Goal: Browse casually

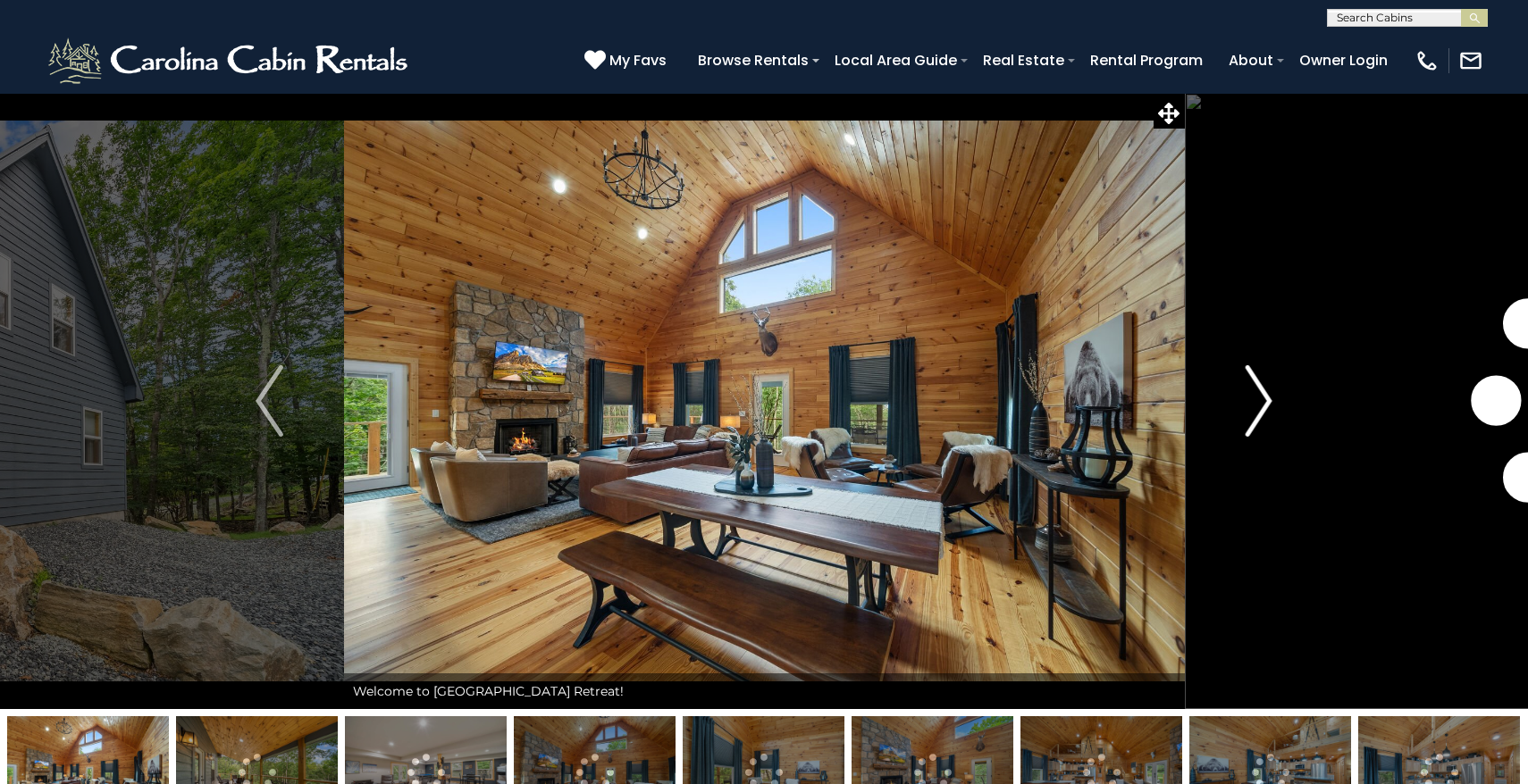
click at [1262, 404] on img "Next" at bounding box center [1259, 401] width 26 height 72
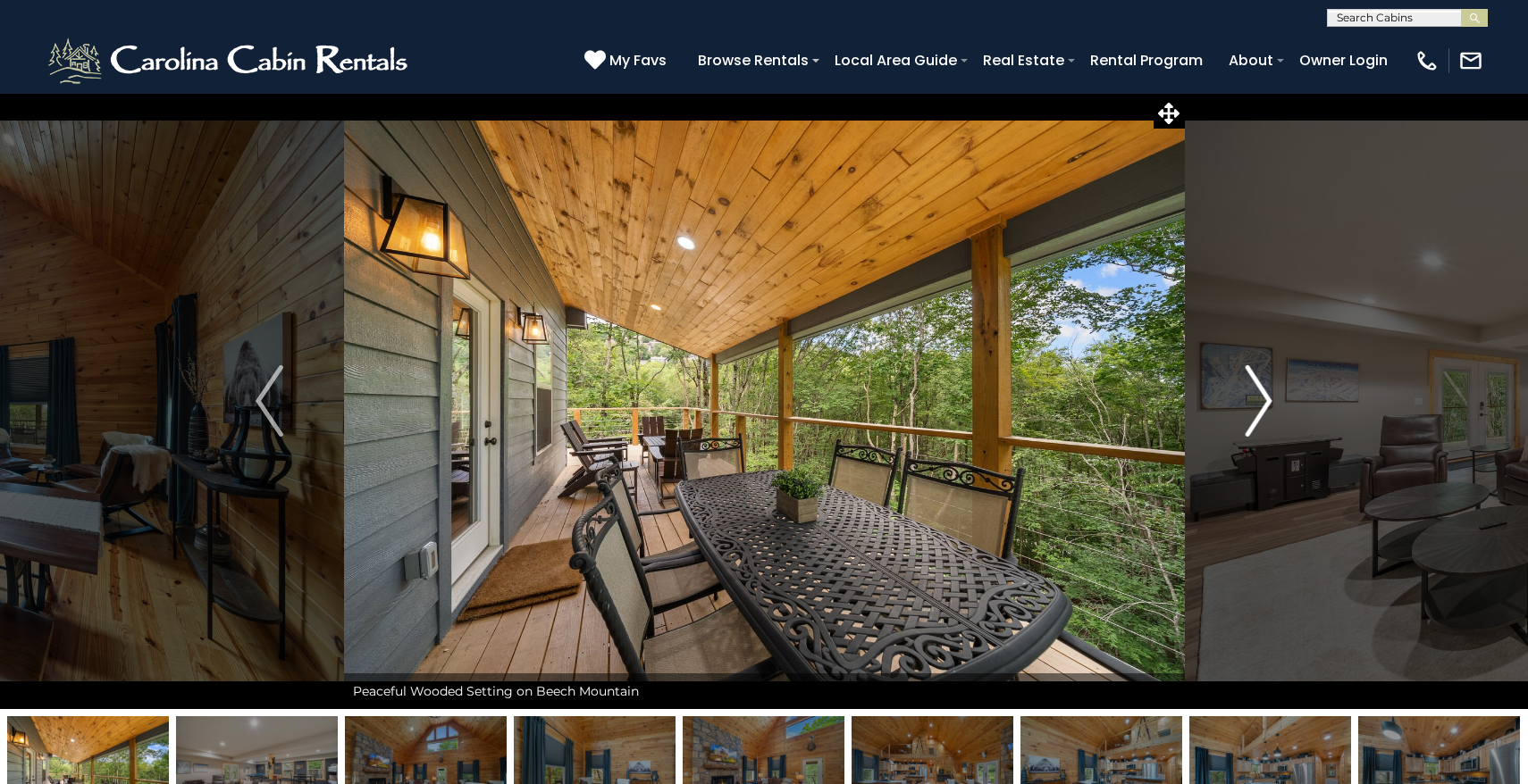
click at [1266, 401] on img "Next" at bounding box center [1259, 401] width 26 height 72
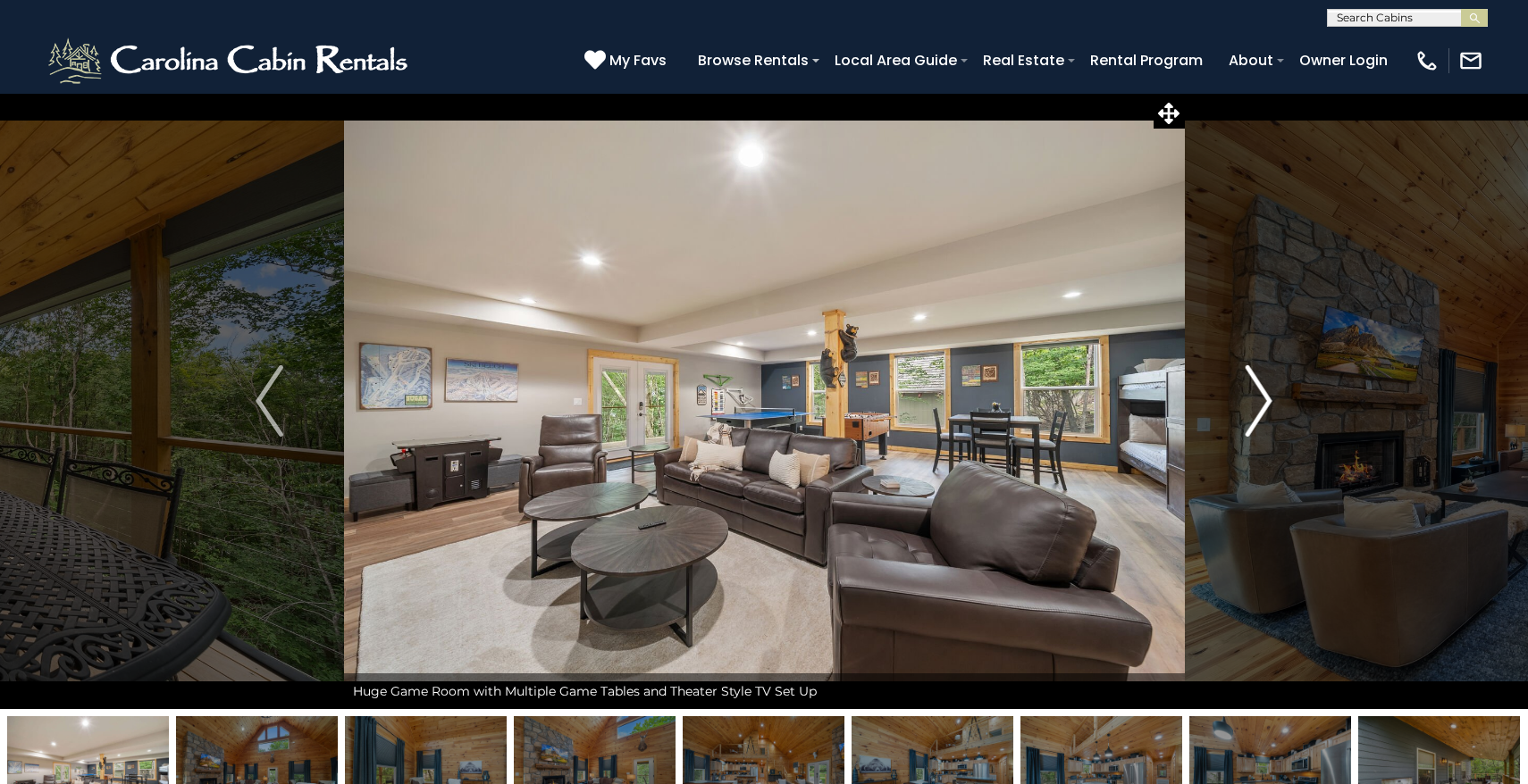
click at [1266, 401] on img "Next" at bounding box center [1259, 401] width 26 height 72
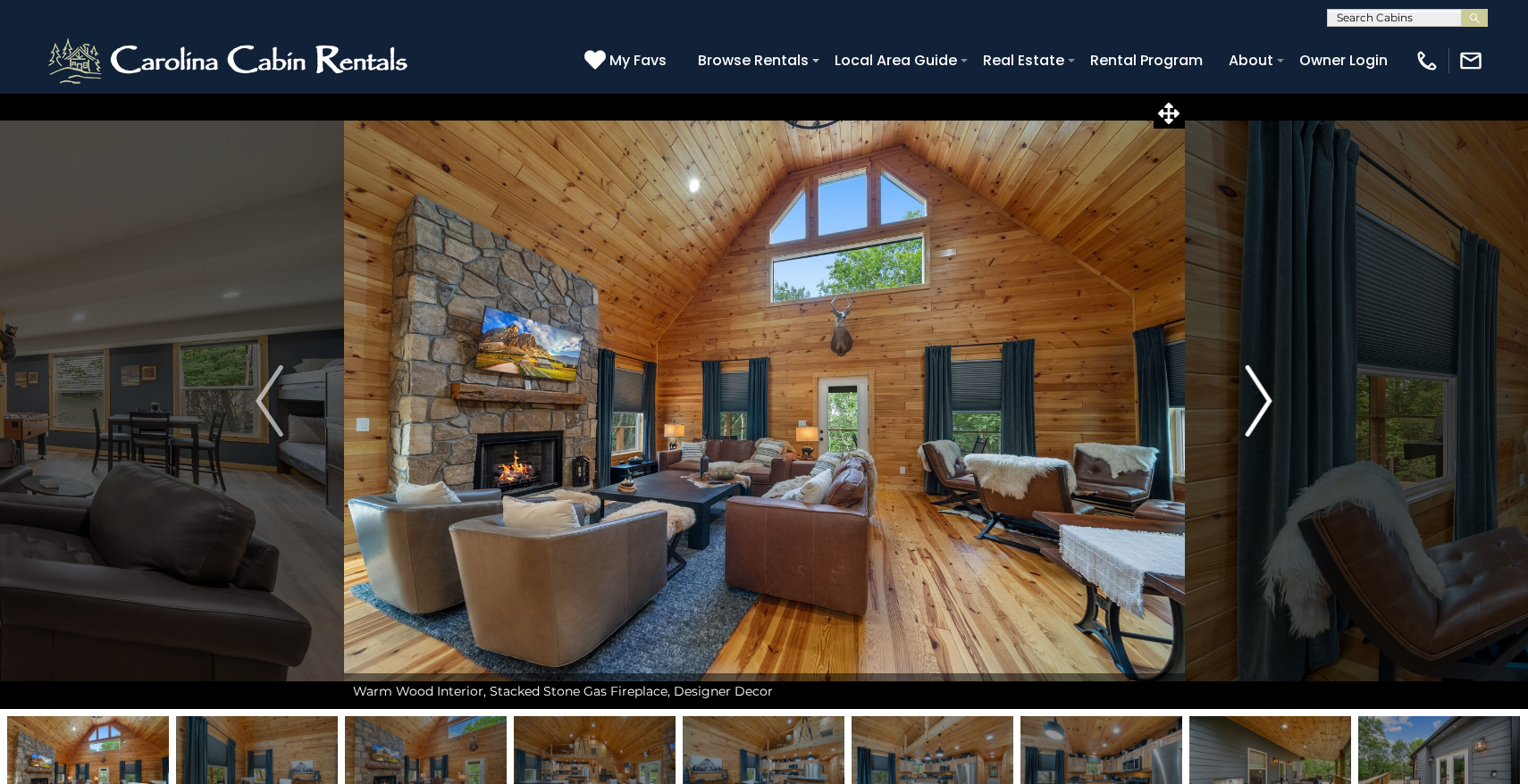
click at [1266, 401] on img "Next" at bounding box center [1259, 401] width 26 height 72
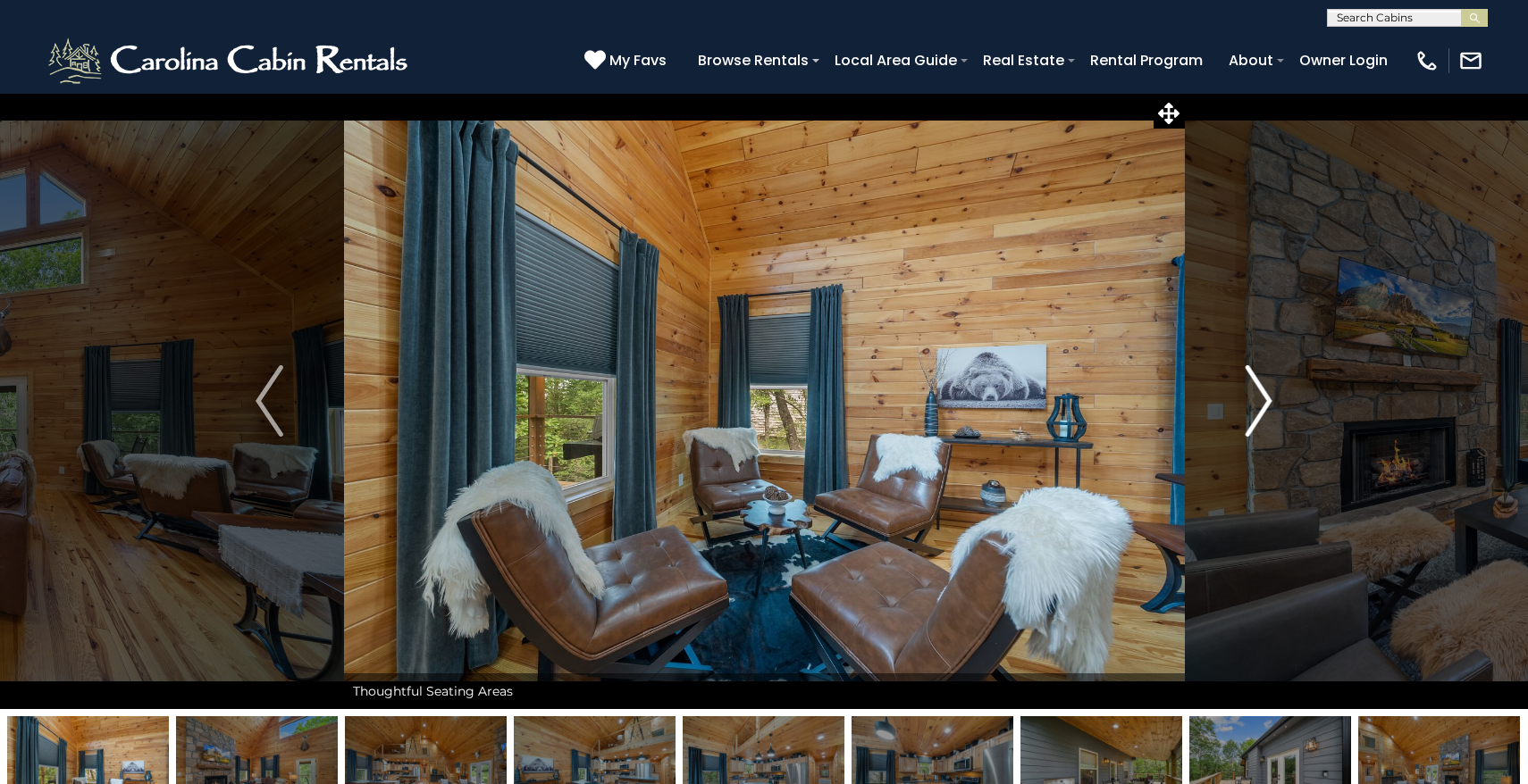
click at [1266, 401] on img "Next" at bounding box center [1259, 401] width 26 height 72
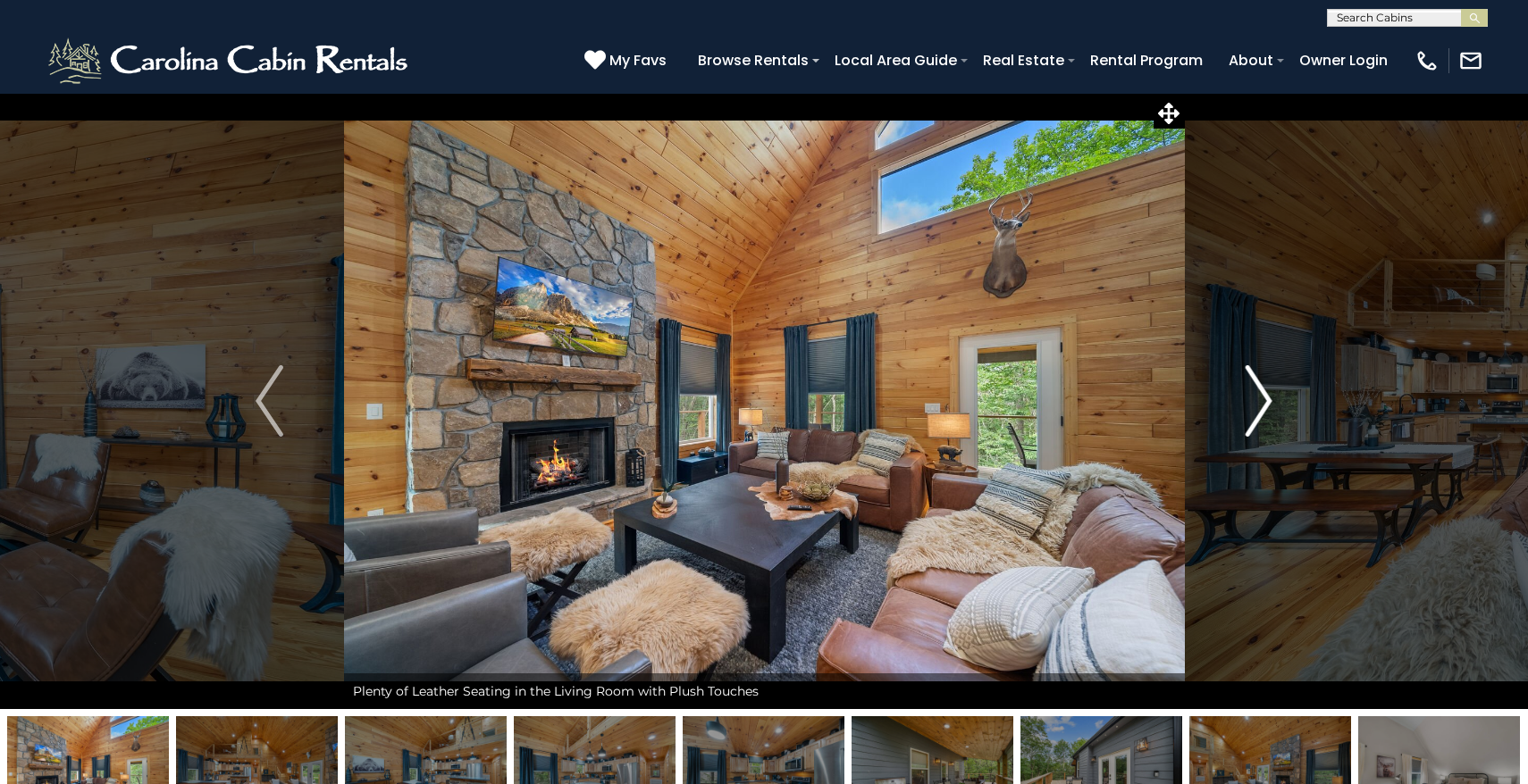
click at [1266, 401] on img "Next" at bounding box center [1259, 401] width 26 height 72
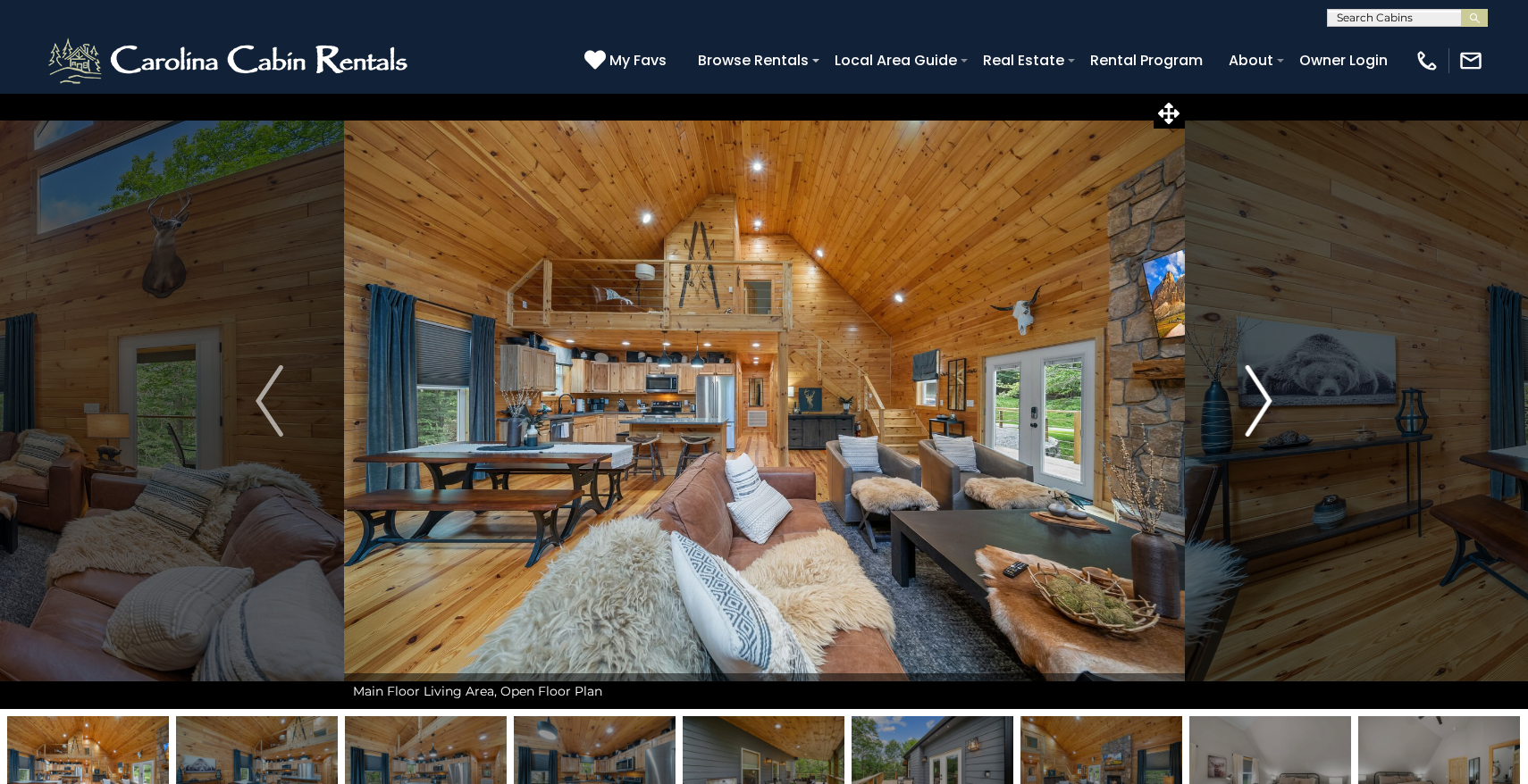
click at [1266, 401] on img "Next" at bounding box center [1259, 401] width 26 height 72
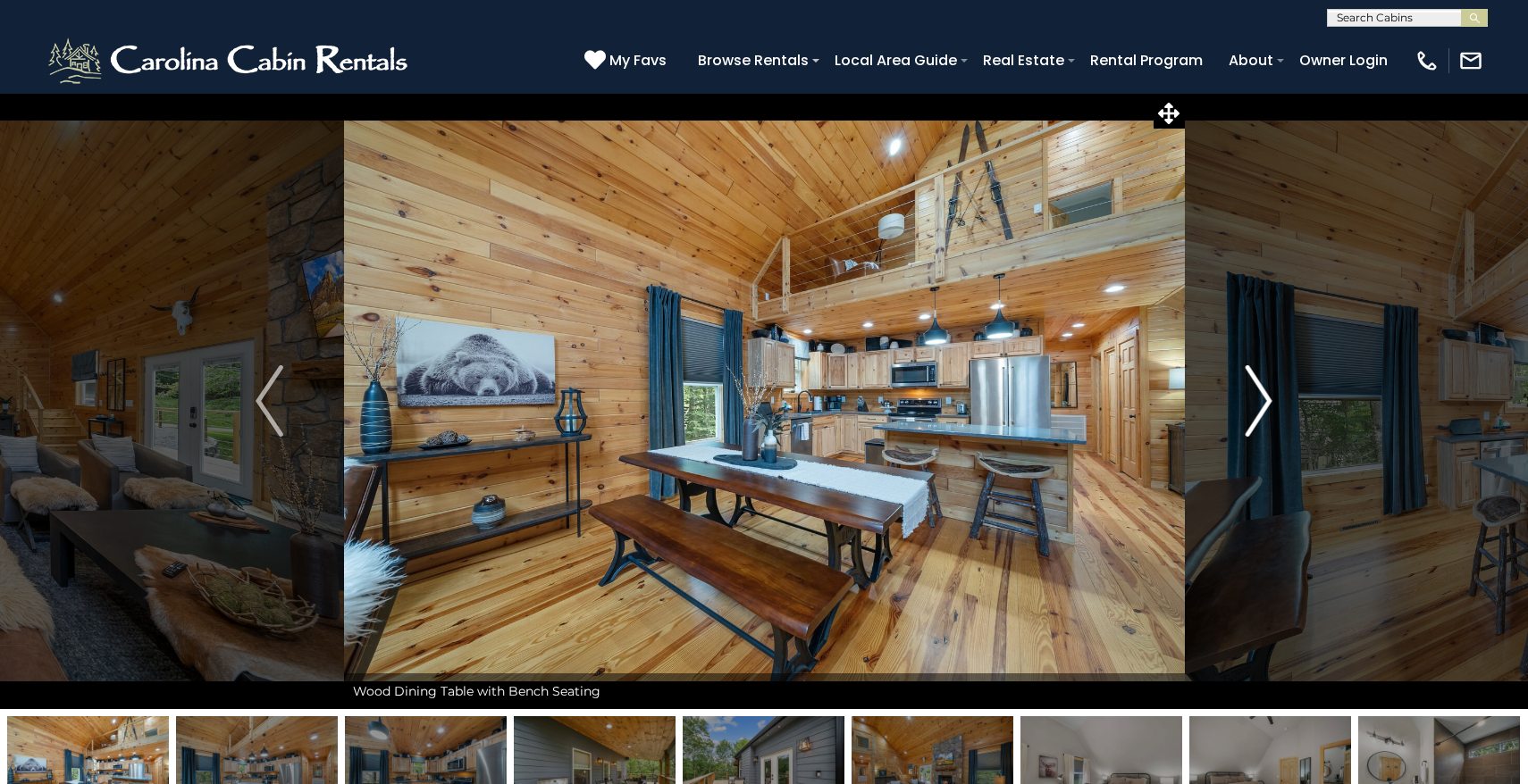
click at [1266, 401] on img "Next" at bounding box center [1259, 401] width 26 height 72
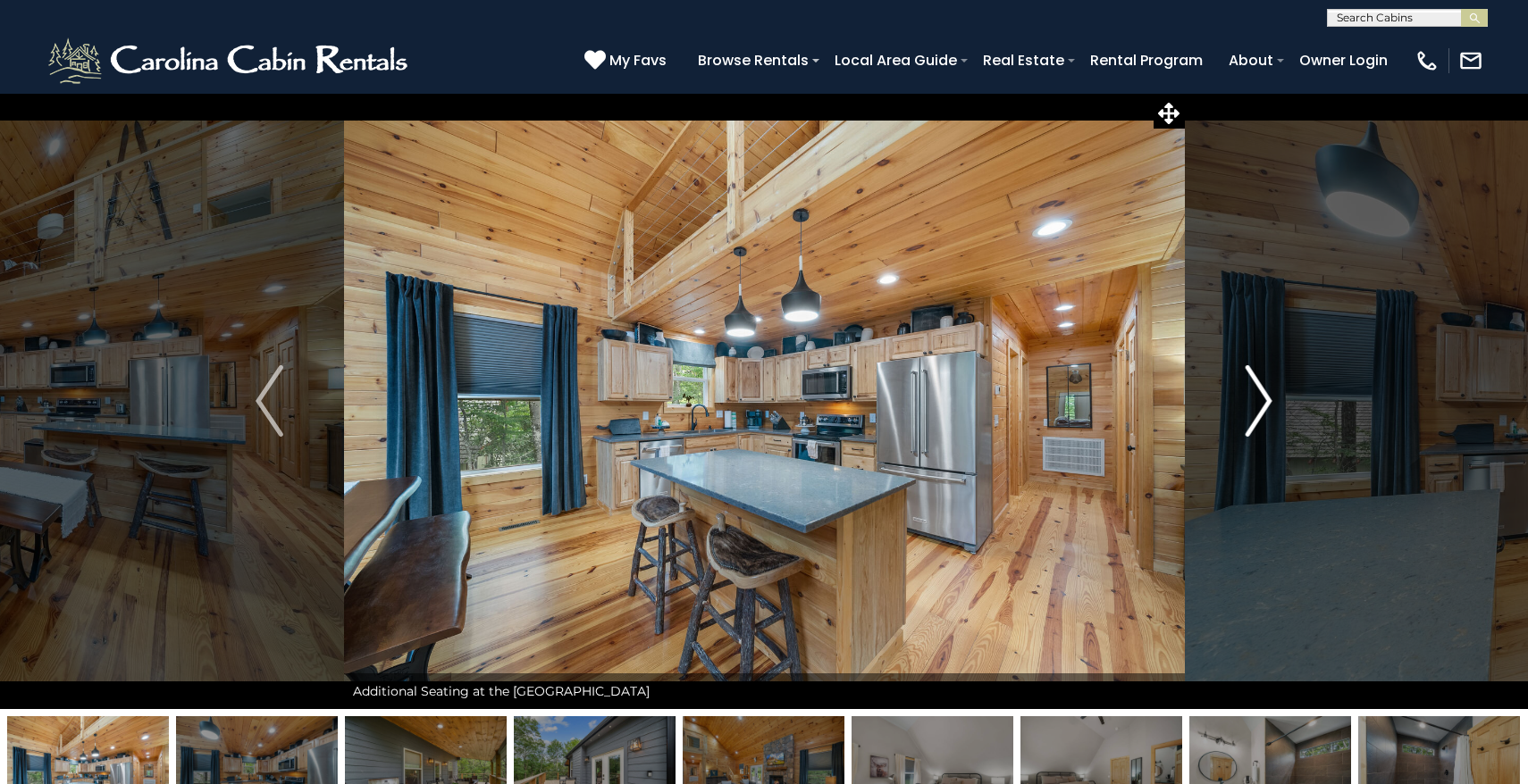
click at [1266, 401] on img "Next" at bounding box center [1259, 401] width 26 height 72
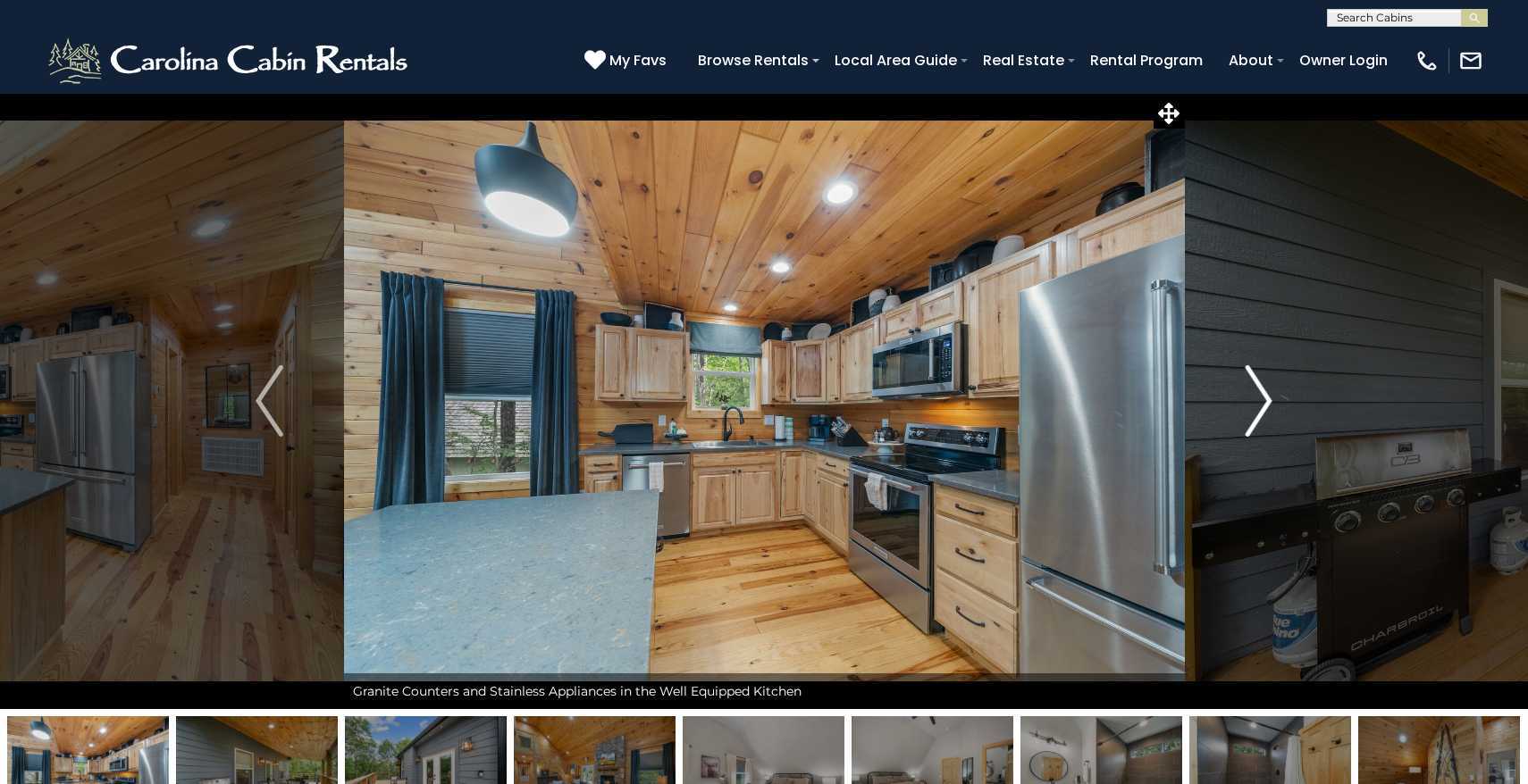
click at [1263, 401] on img "Next" at bounding box center [1259, 401] width 26 height 72
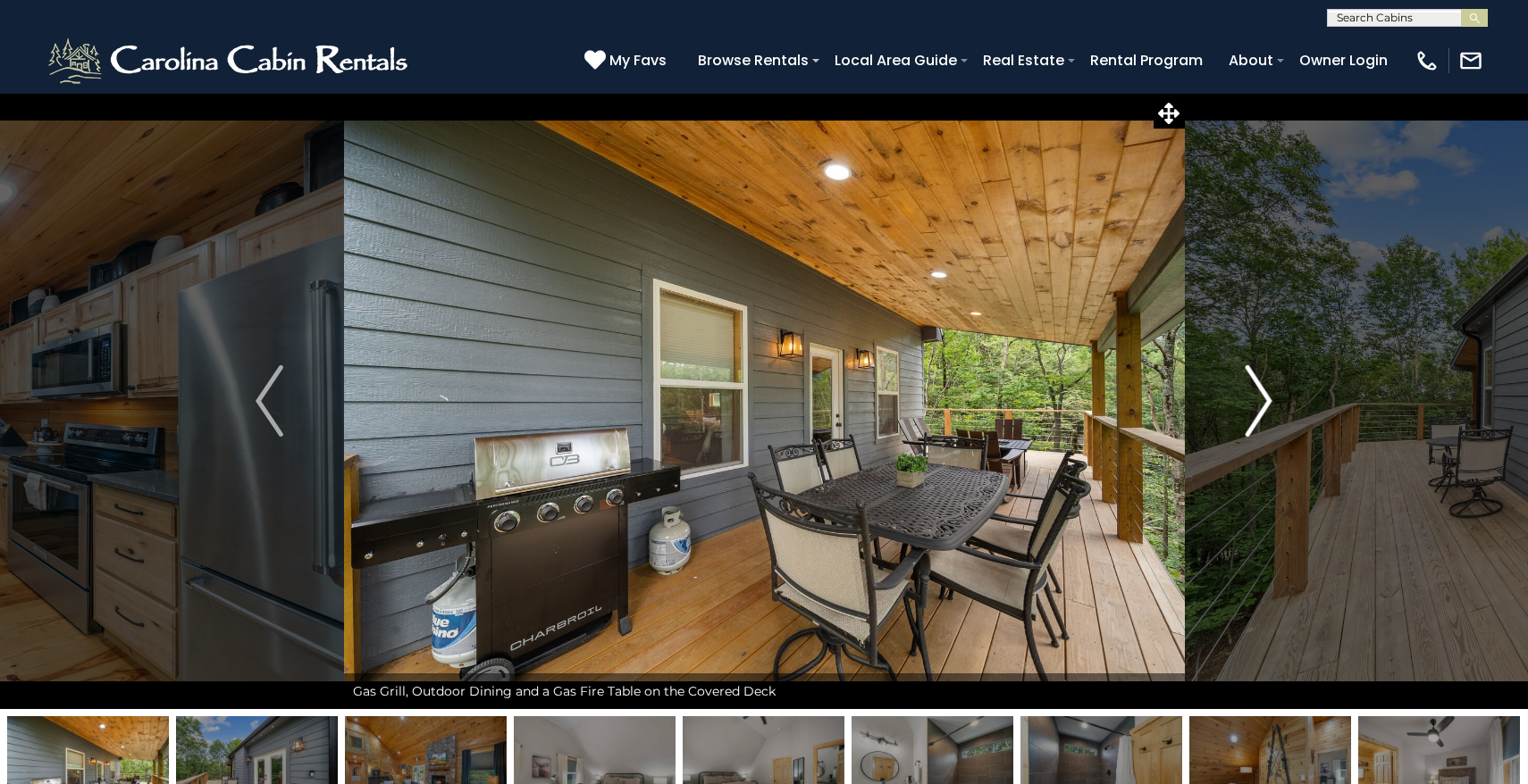
click at [1263, 401] on img "Next" at bounding box center [1259, 401] width 26 height 72
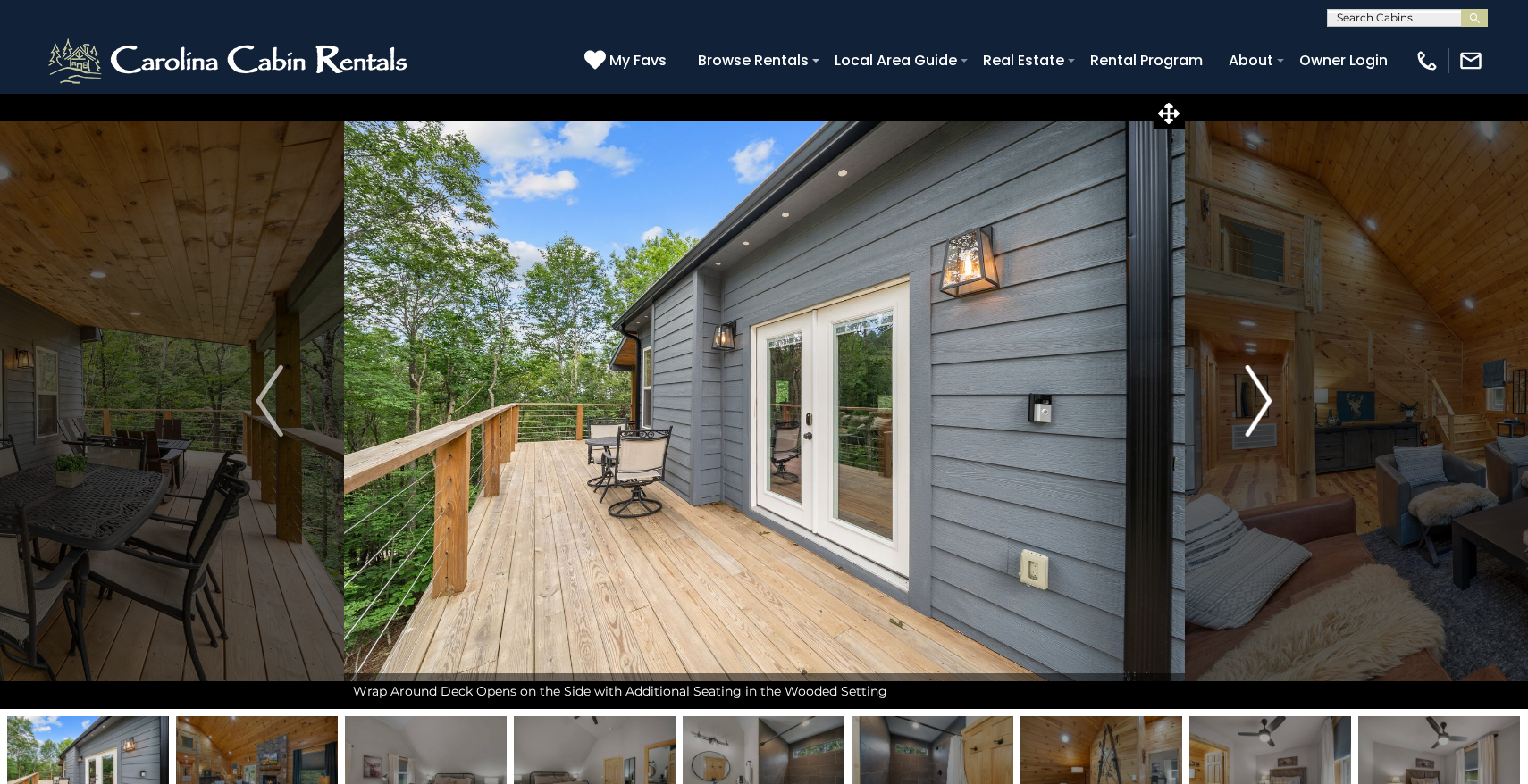
click at [1263, 401] on img "Next" at bounding box center [1259, 401] width 26 height 72
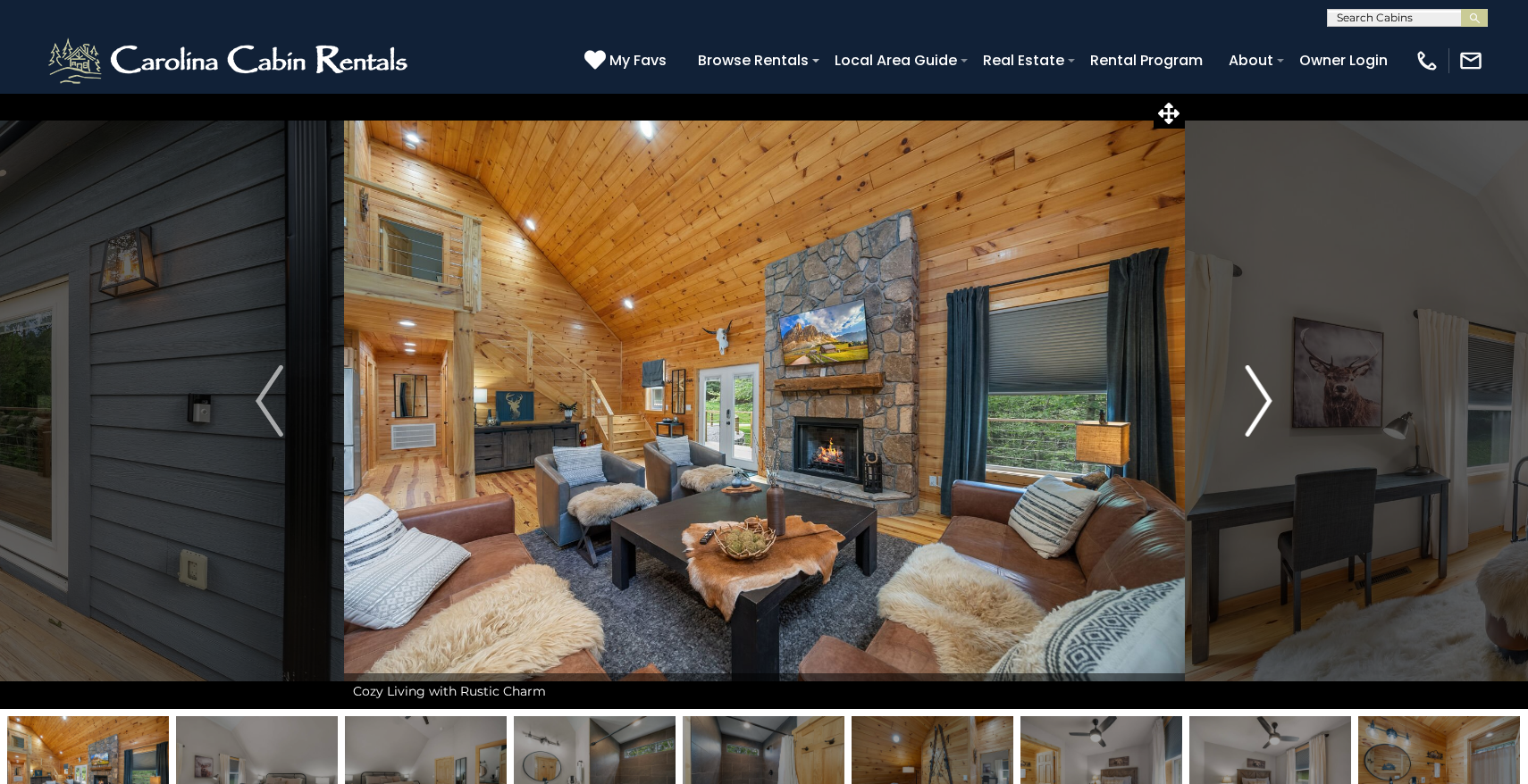
click at [1263, 401] on img "Next" at bounding box center [1259, 401] width 26 height 72
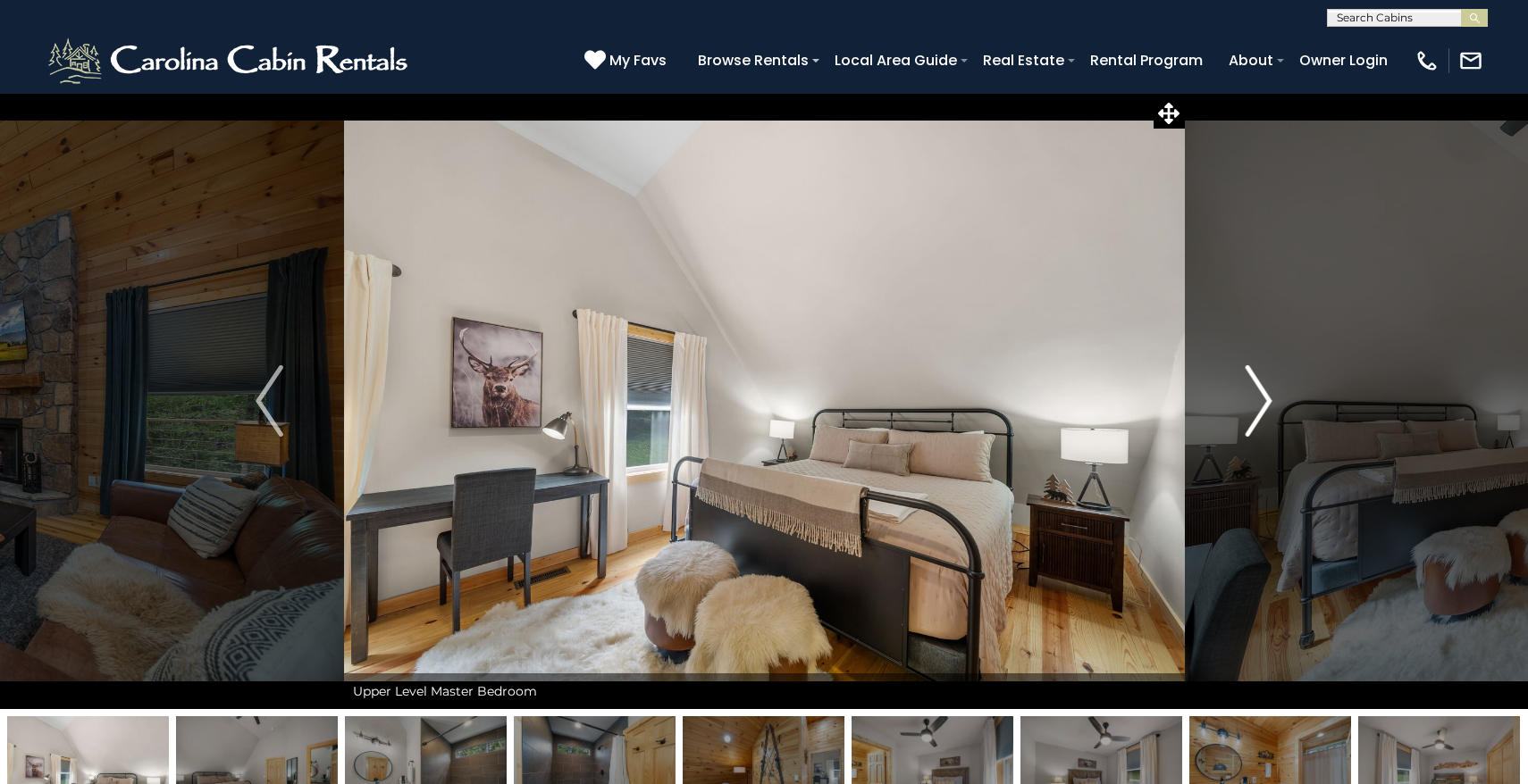
click at [1263, 401] on img "Next" at bounding box center [1259, 401] width 26 height 72
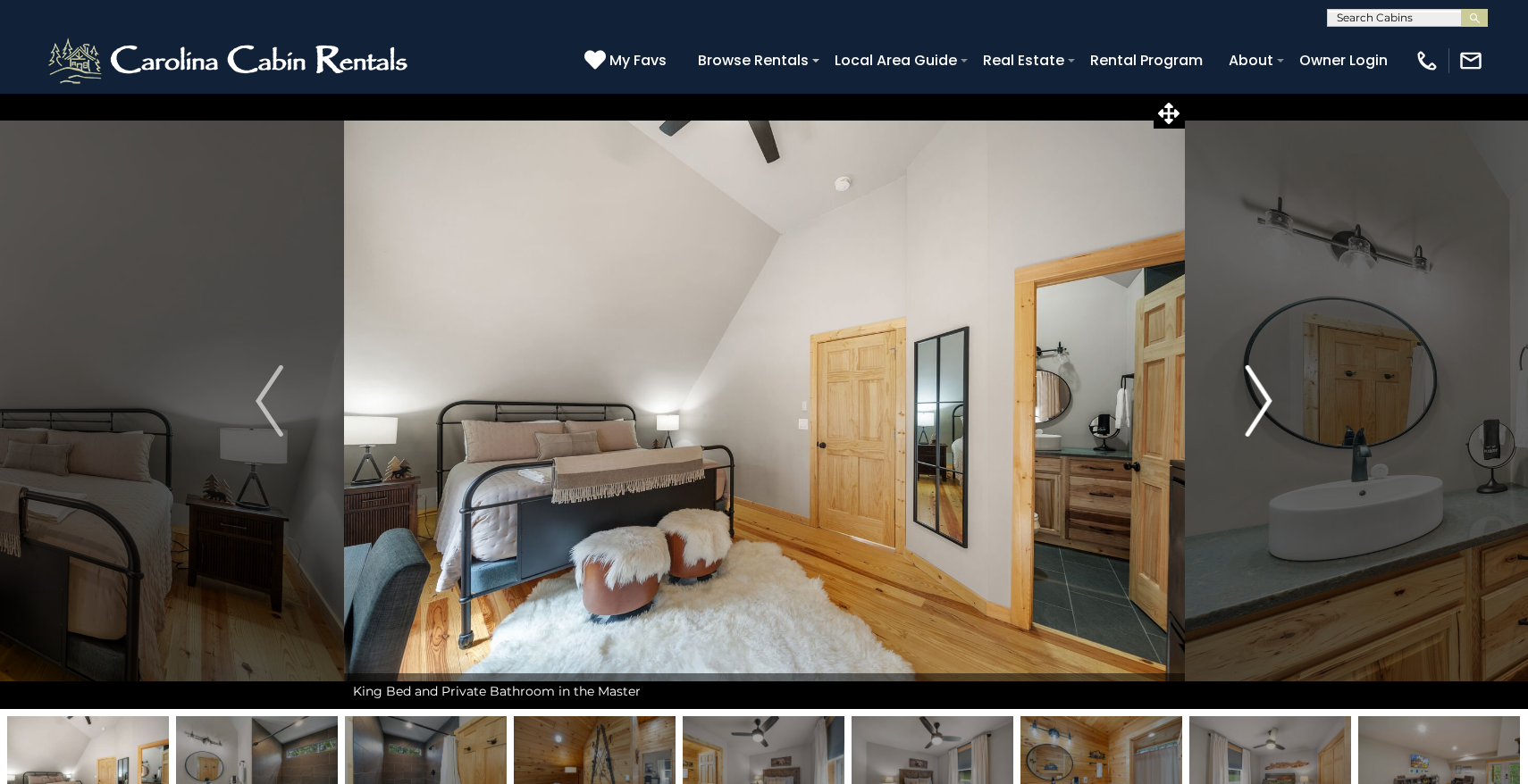
click at [1263, 401] on img "Next" at bounding box center [1259, 401] width 26 height 72
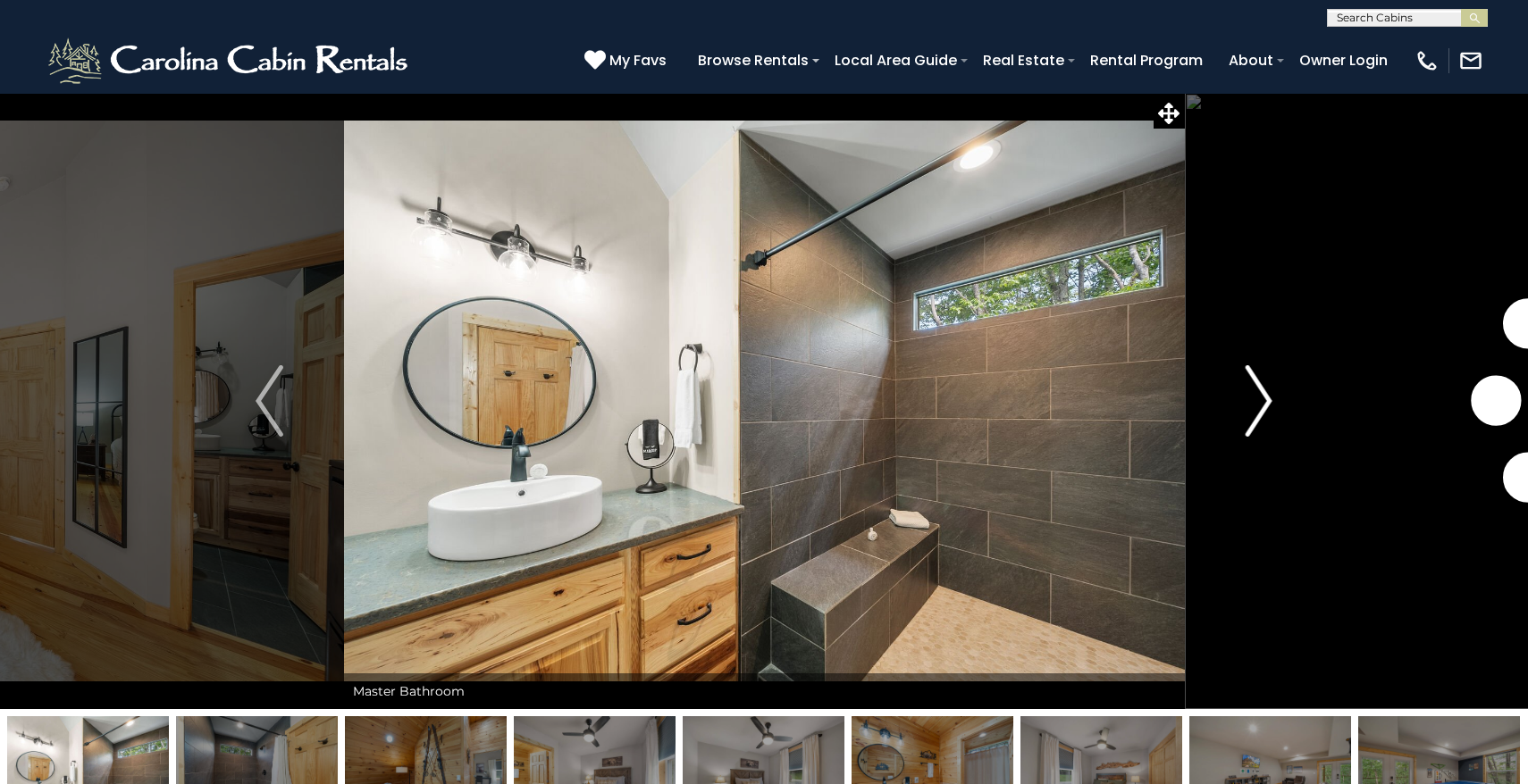
click at [1263, 401] on img "Next" at bounding box center [1259, 401] width 26 height 72
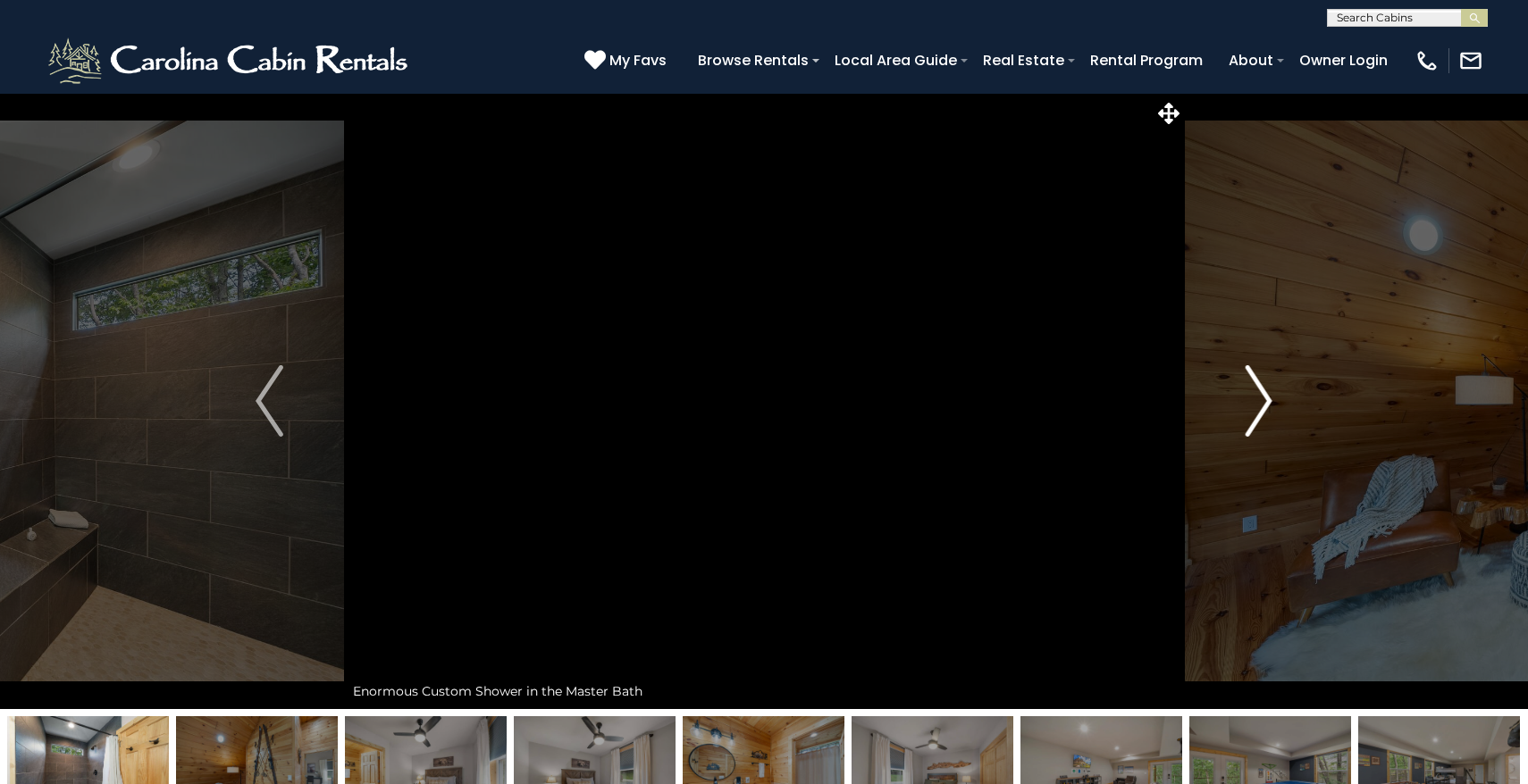
click at [1263, 401] on img "Next" at bounding box center [1259, 401] width 26 height 72
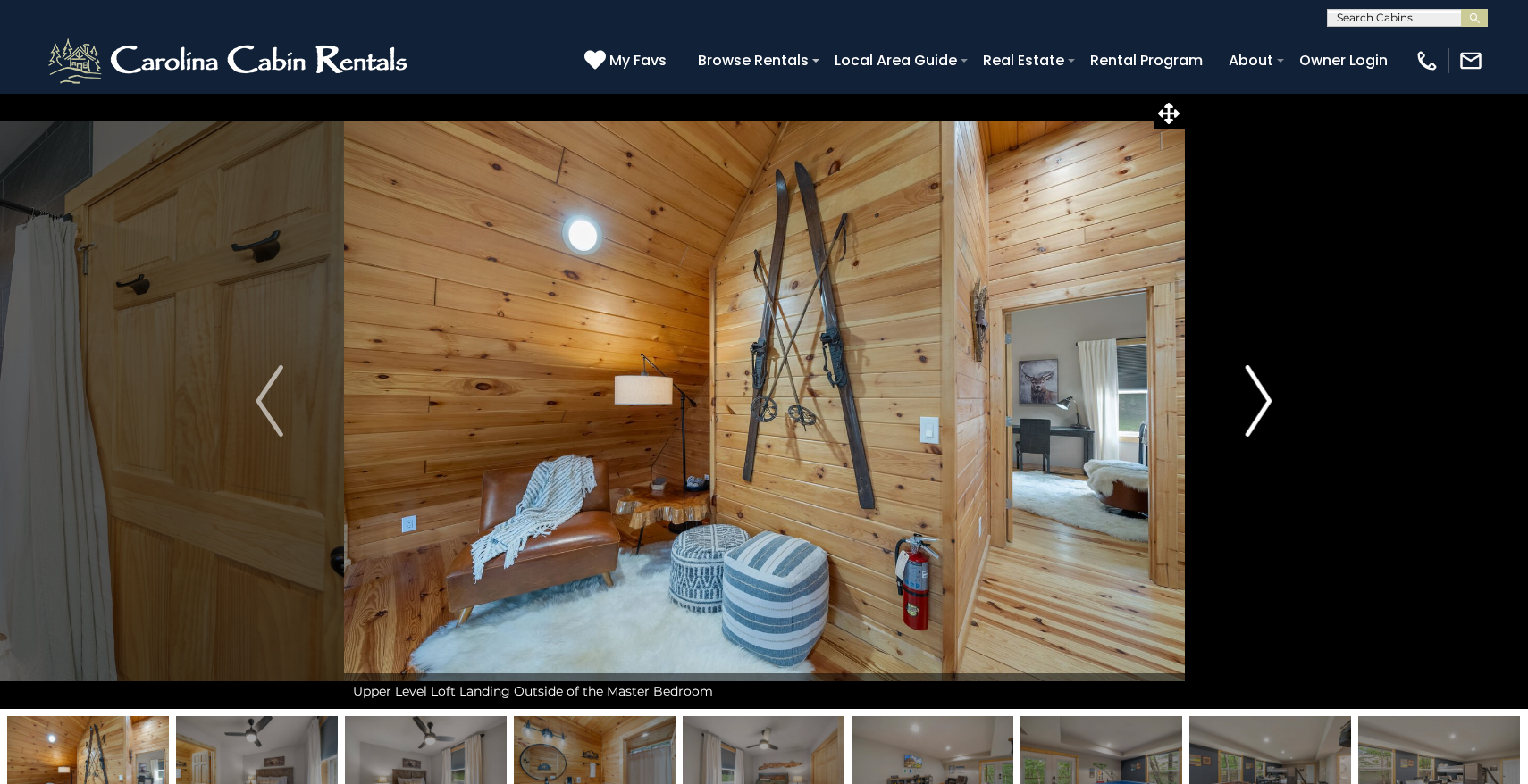
click at [1263, 401] on img "Next" at bounding box center [1259, 401] width 26 height 72
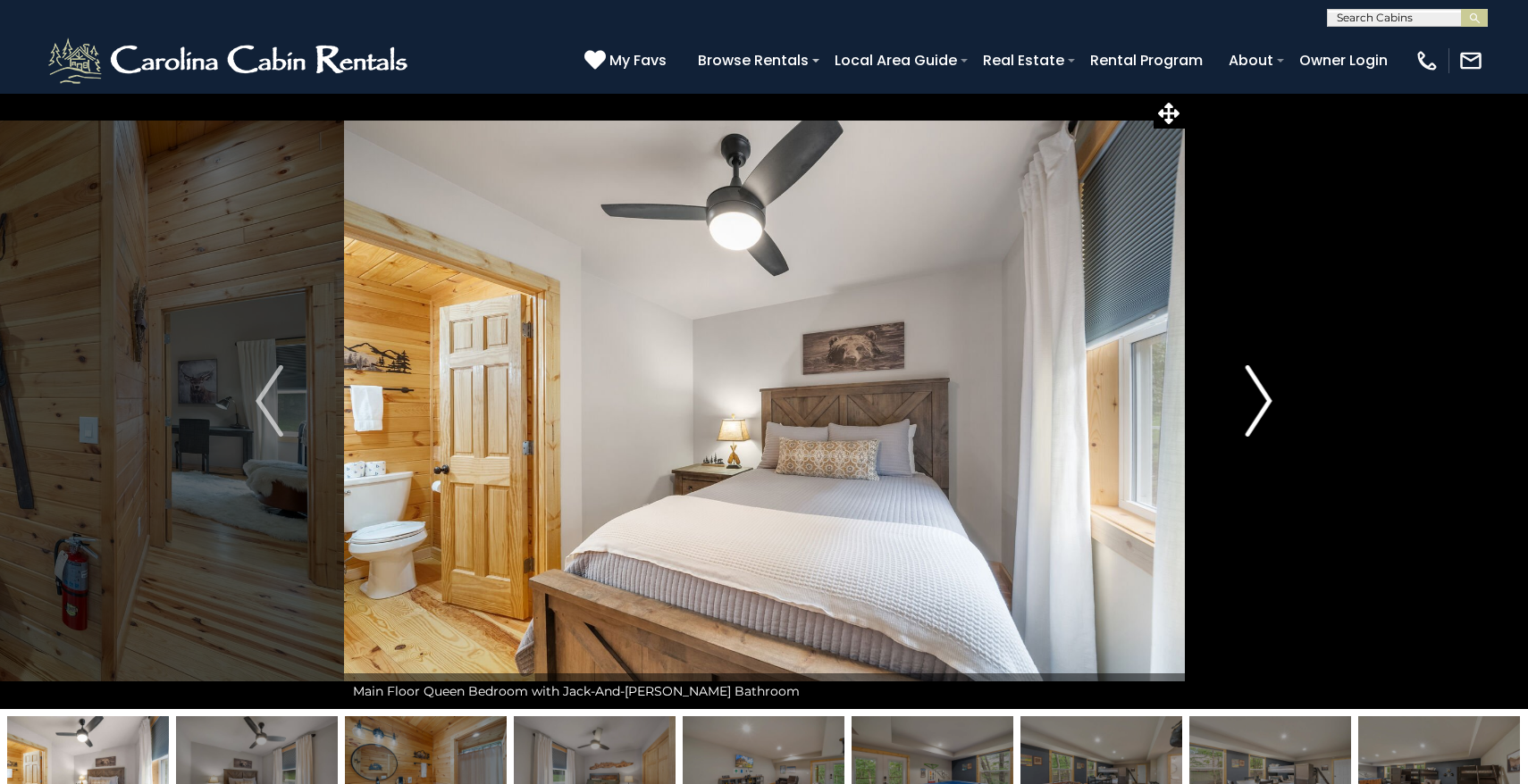
click at [1263, 401] on img "Next" at bounding box center [1259, 401] width 26 height 72
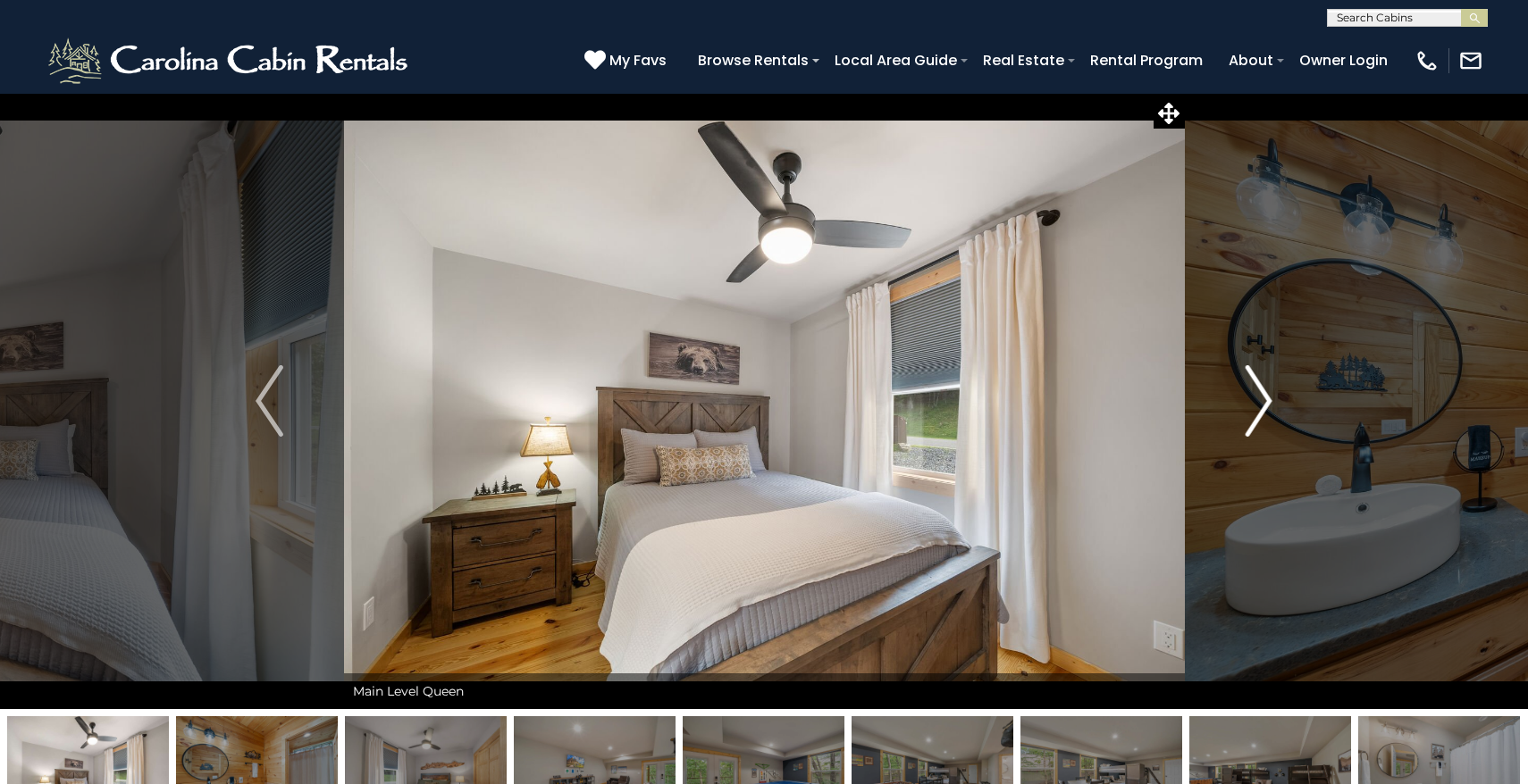
click at [1263, 401] on img "Next" at bounding box center [1259, 401] width 26 height 72
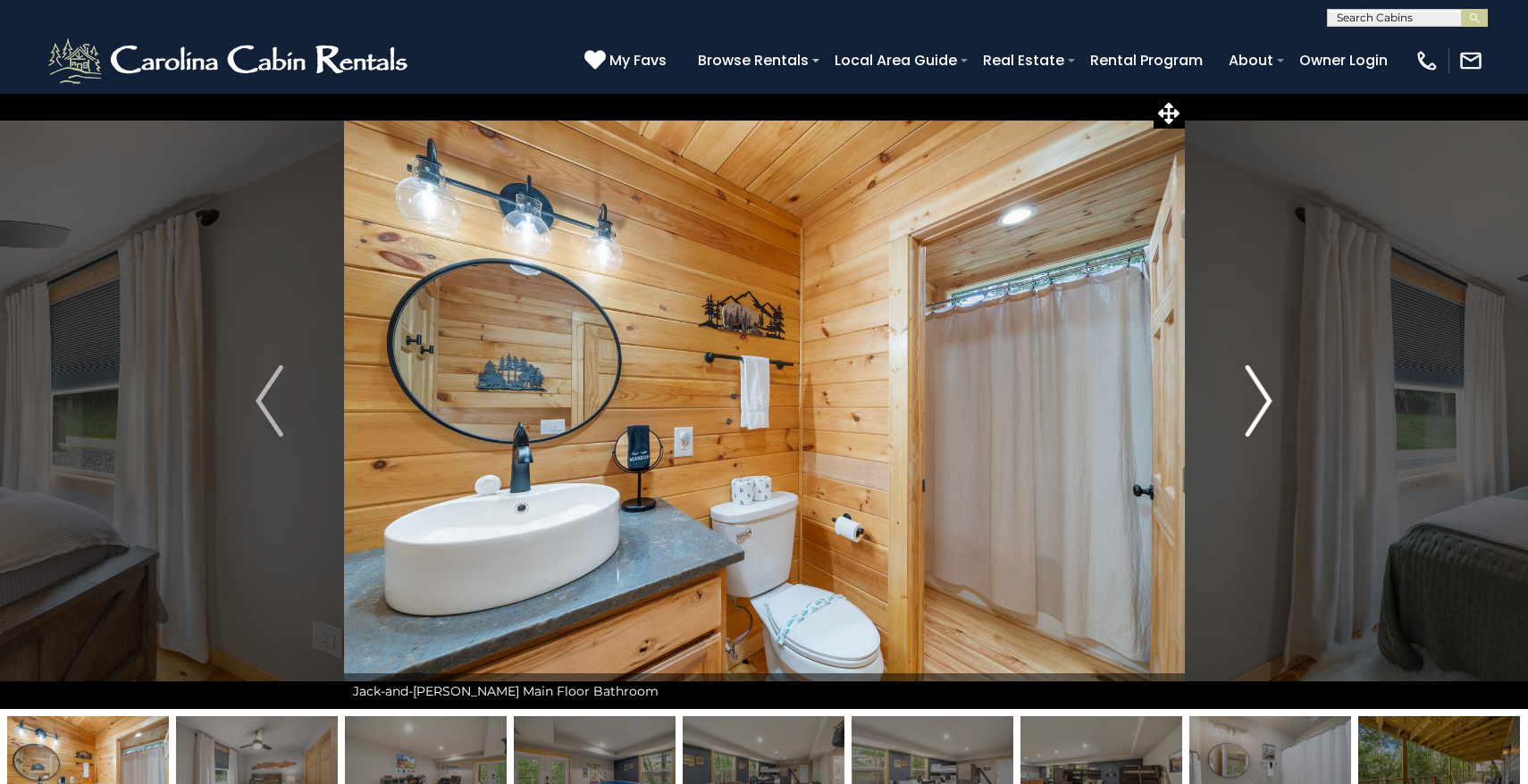
click at [1263, 401] on img "Next" at bounding box center [1259, 401] width 26 height 72
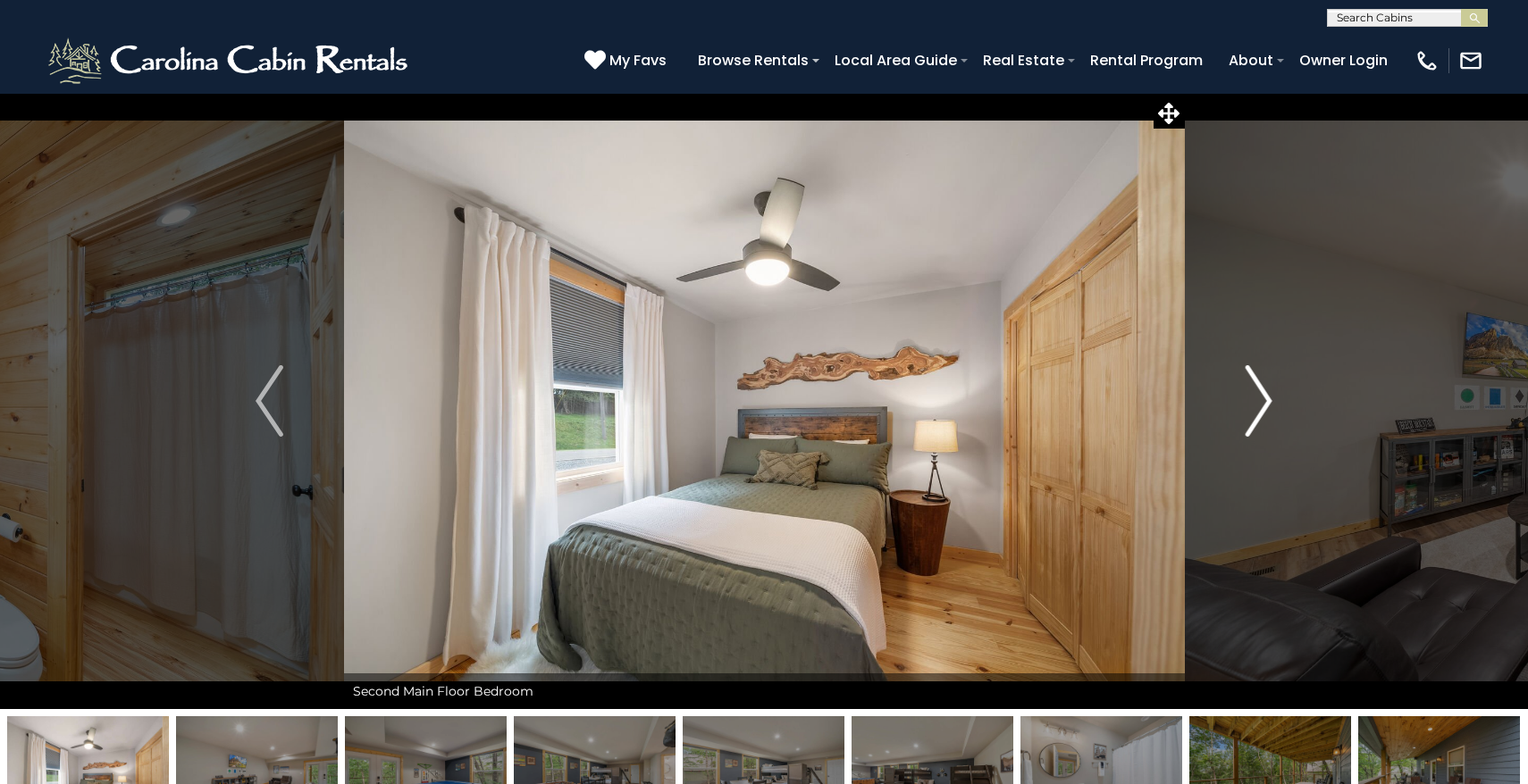
click at [1263, 401] on img "Next" at bounding box center [1259, 401] width 26 height 72
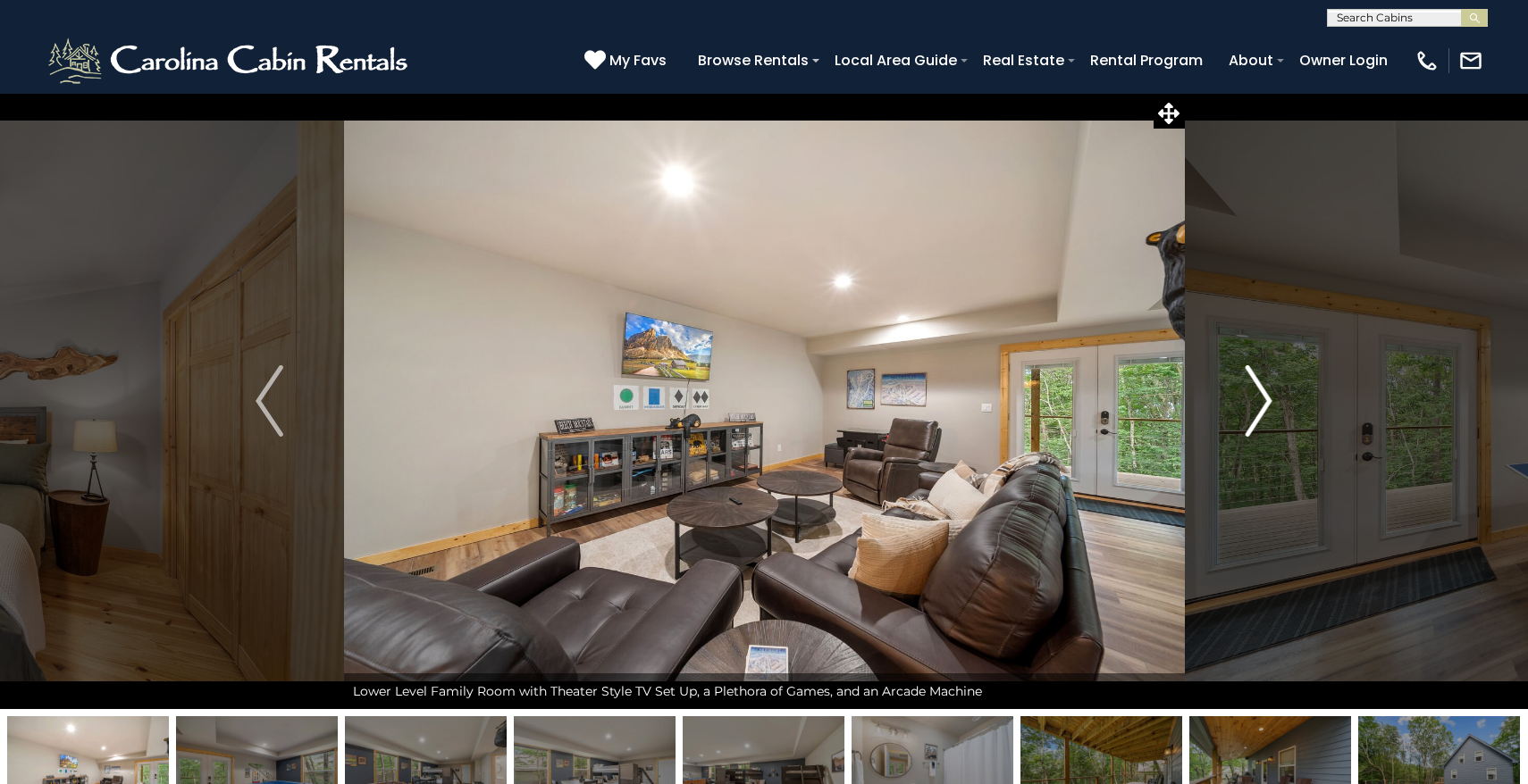
click at [1263, 401] on img "Next" at bounding box center [1259, 401] width 26 height 72
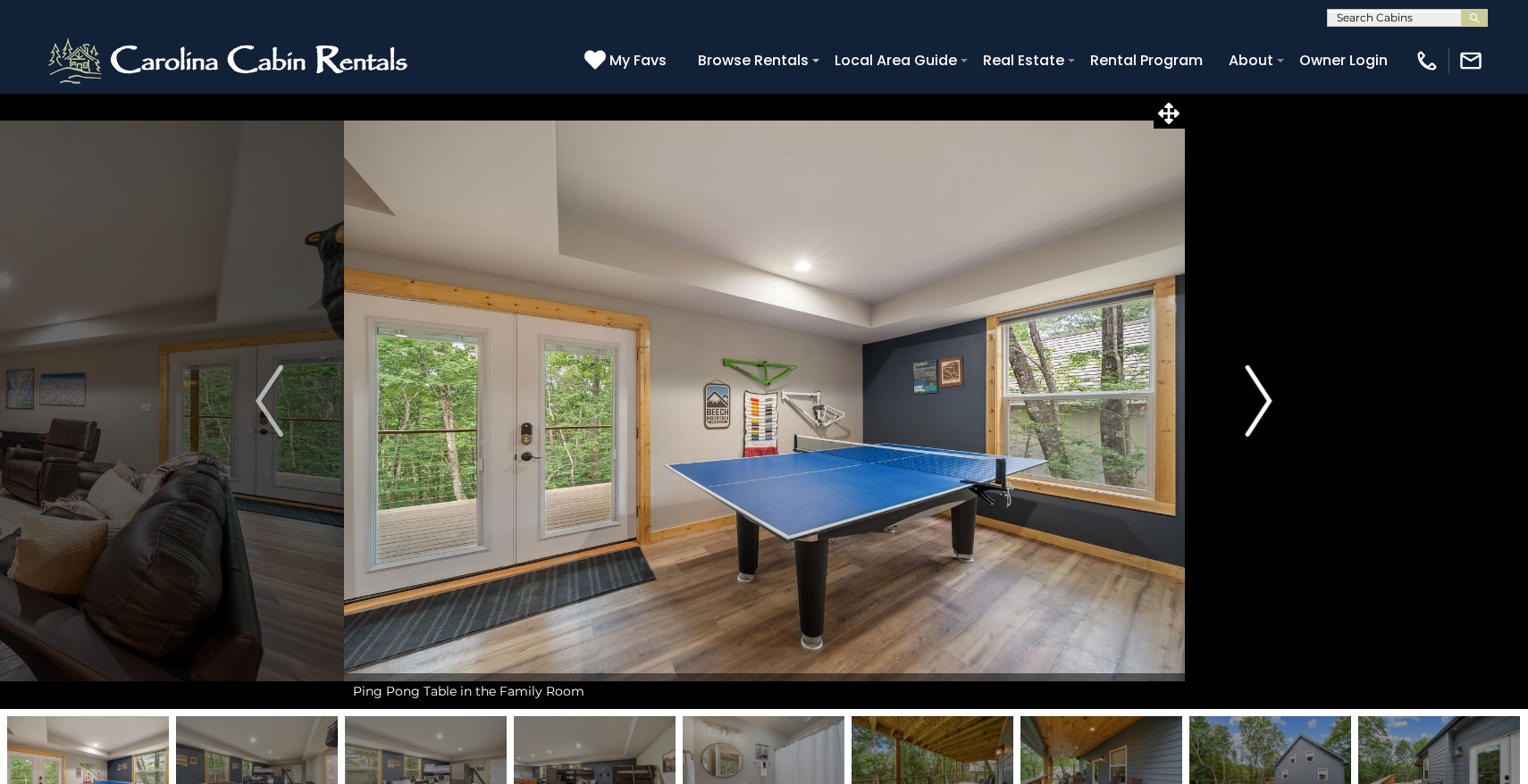
click at [1262, 401] on img "Next" at bounding box center [1259, 401] width 26 height 72
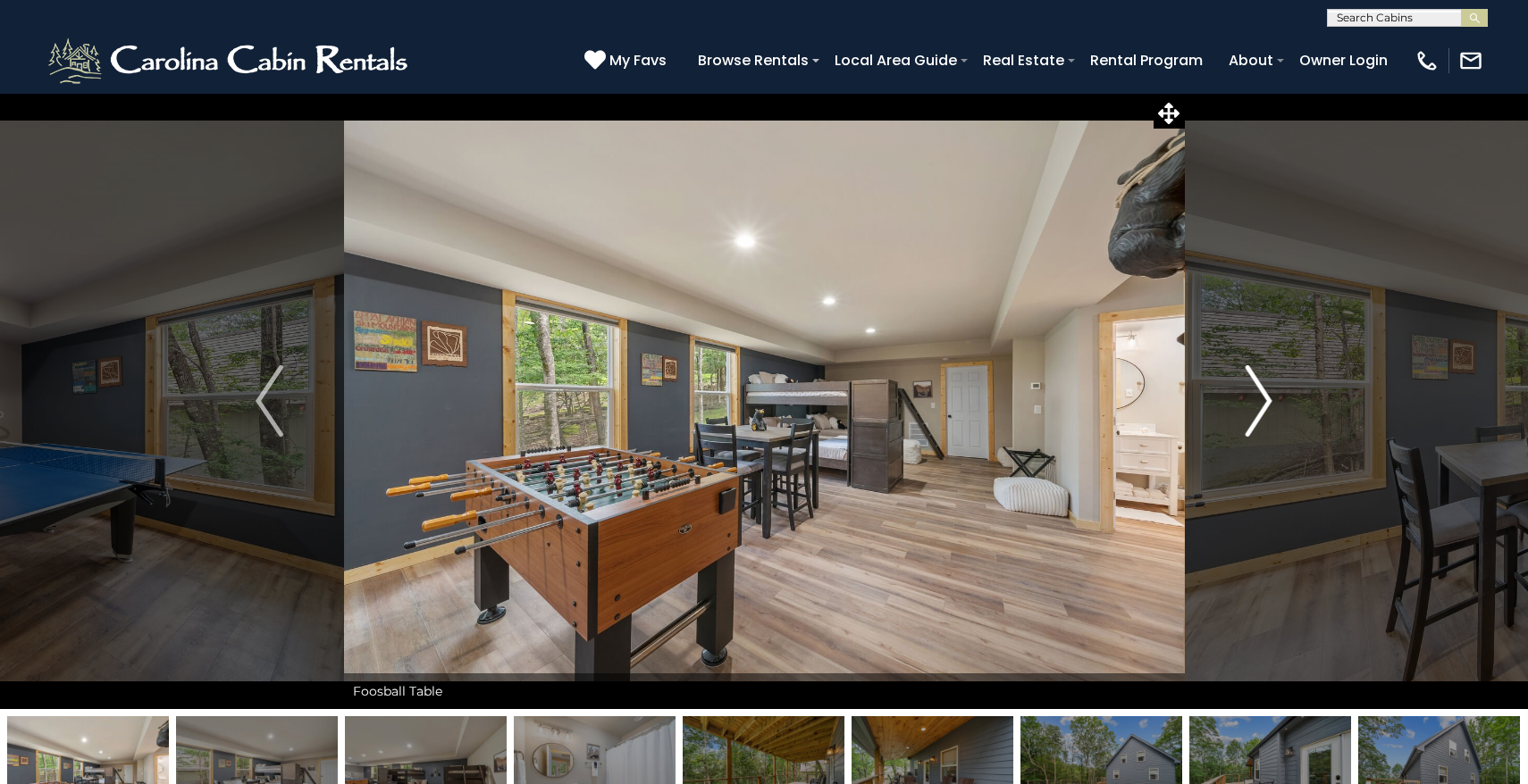
click at [1262, 401] on img "Next" at bounding box center [1259, 401] width 26 height 72
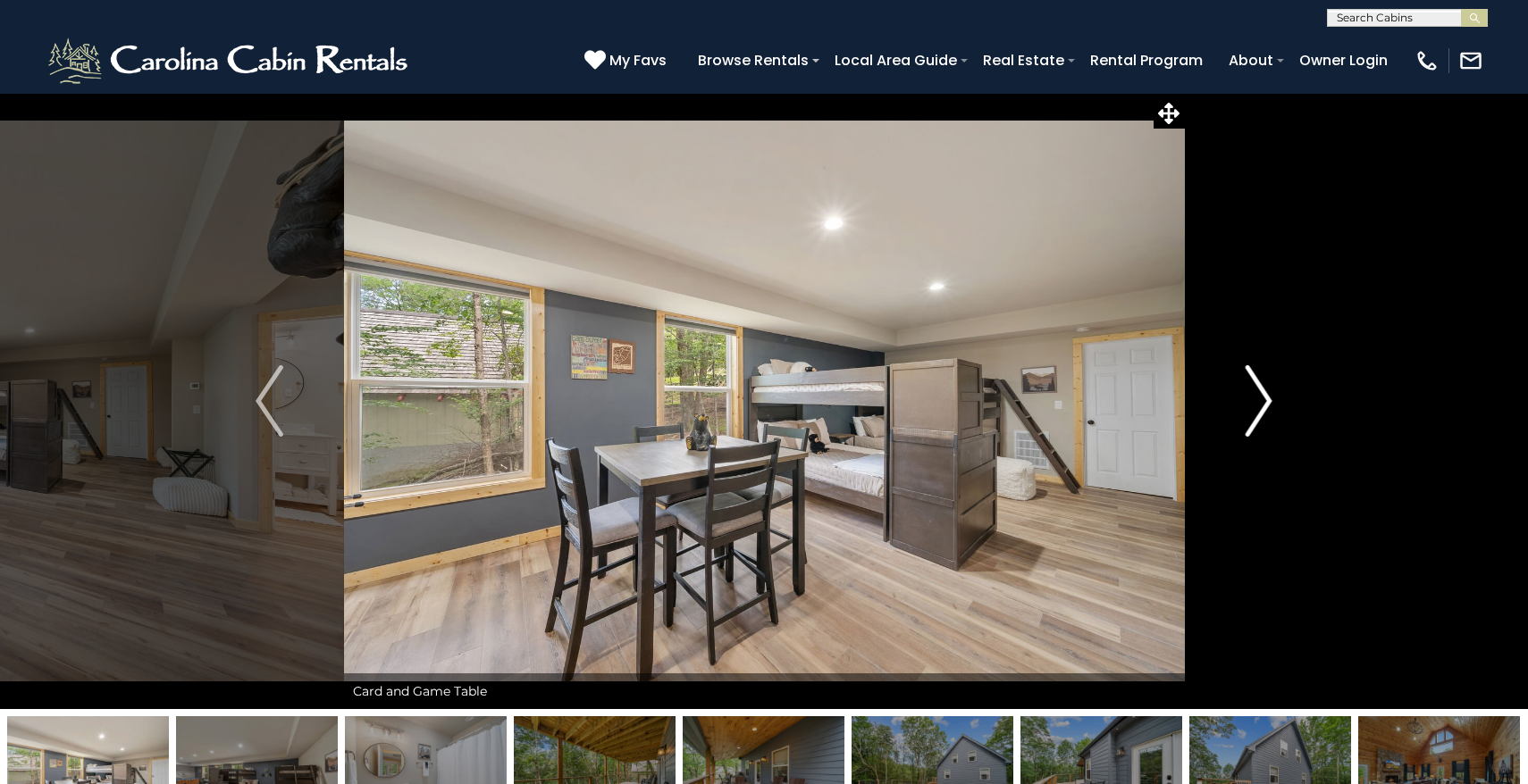
click at [1262, 401] on img "Next" at bounding box center [1259, 401] width 26 height 72
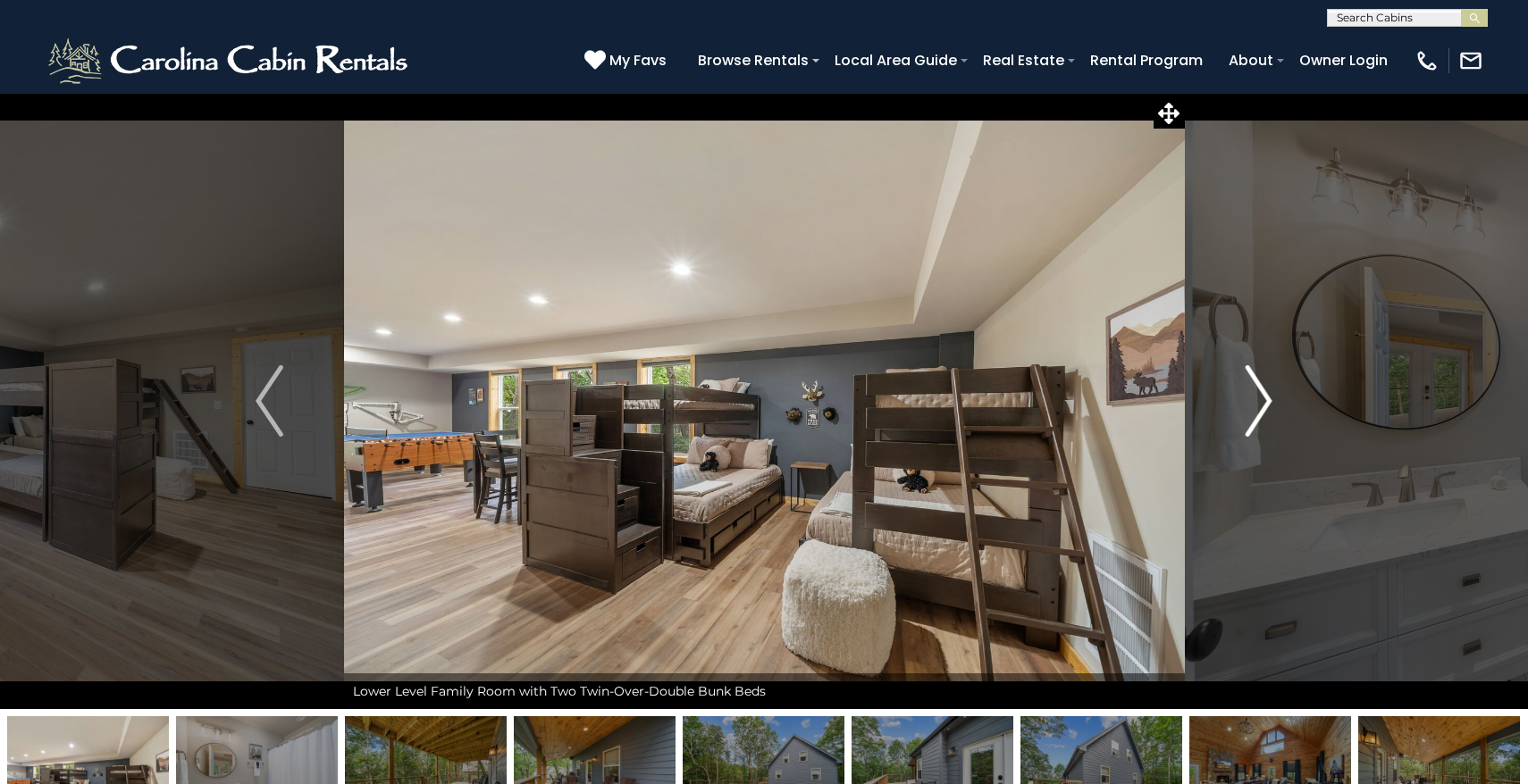
click at [1262, 401] on img "Next" at bounding box center [1259, 401] width 26 height 72
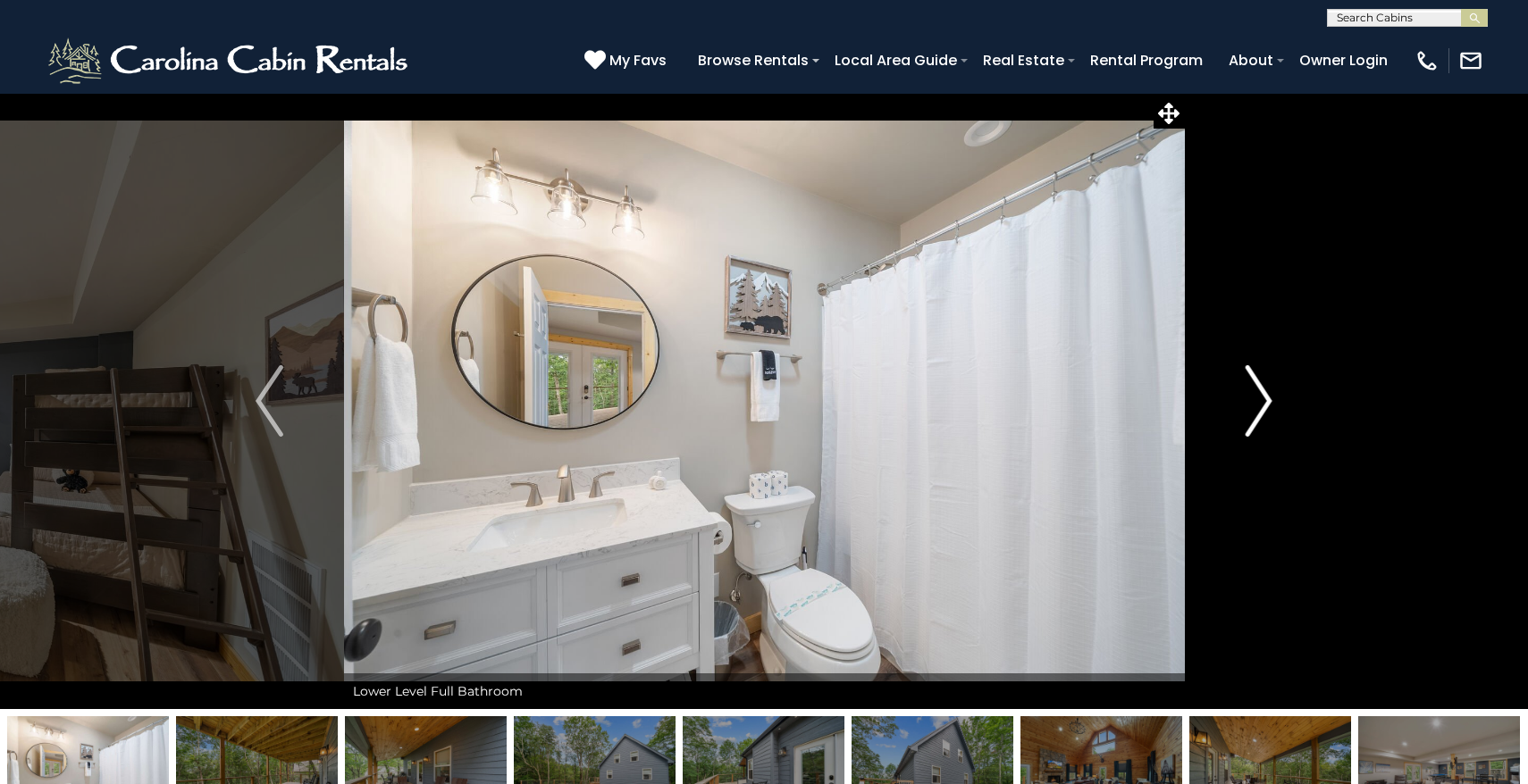
click at [1262, 401] on img "Next" at bounding box center [1259, 401] width 26 height 72
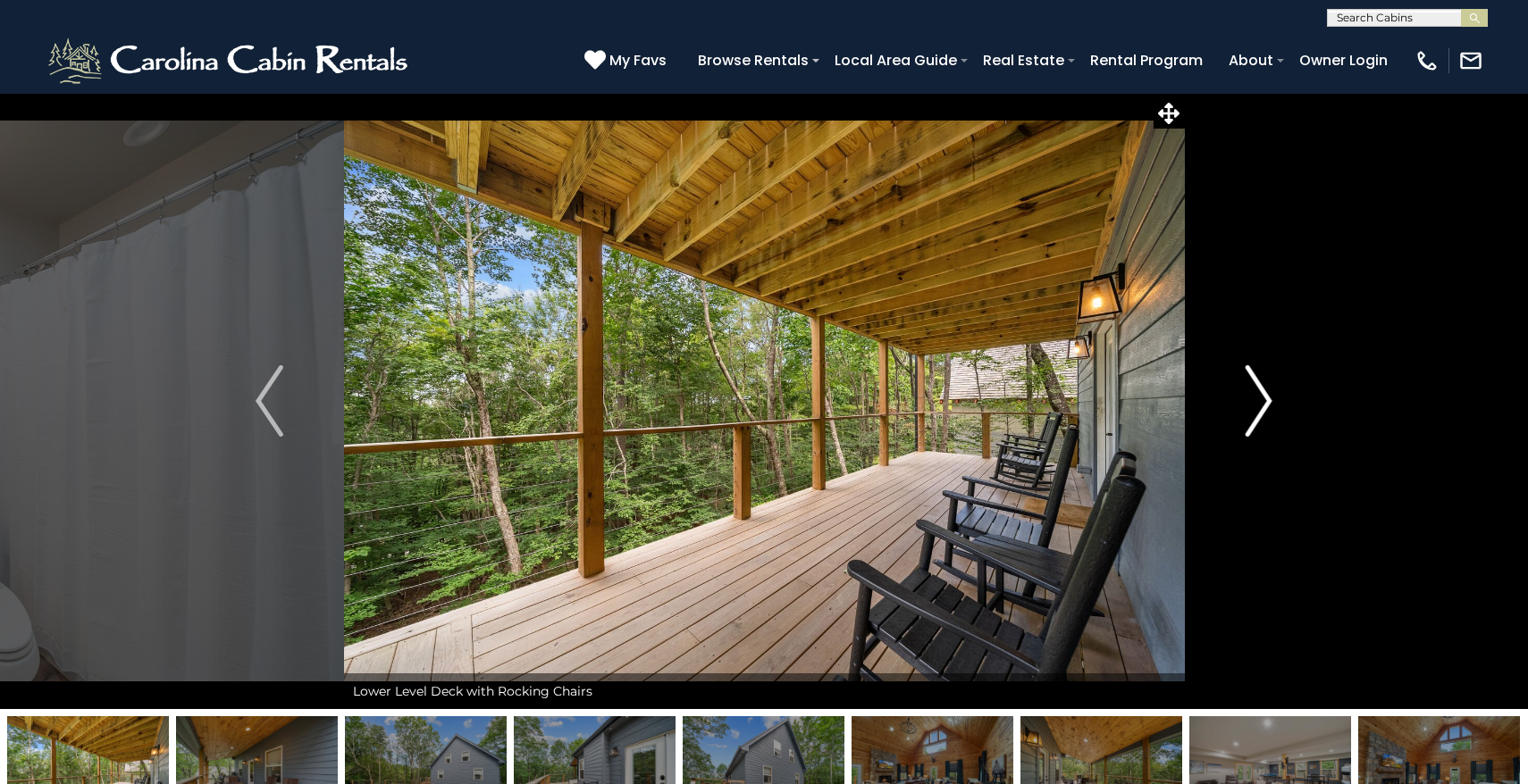
click at [1262, 401] on img "Next" at bounding box center [1259, 401] width 26 height 72
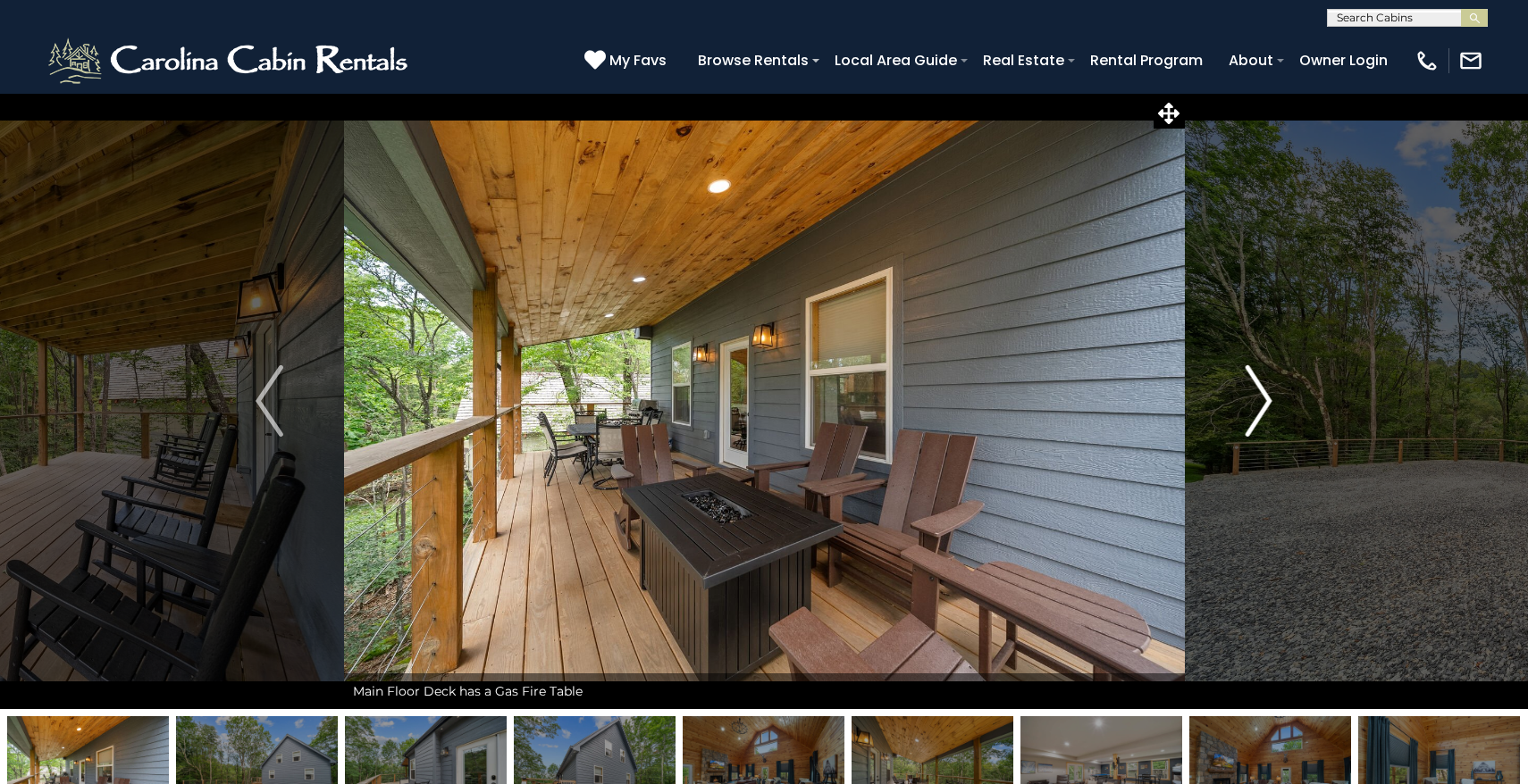
click at [1262, 401] on img "Next" at bounding box center [1259, 401] width 26 height 72
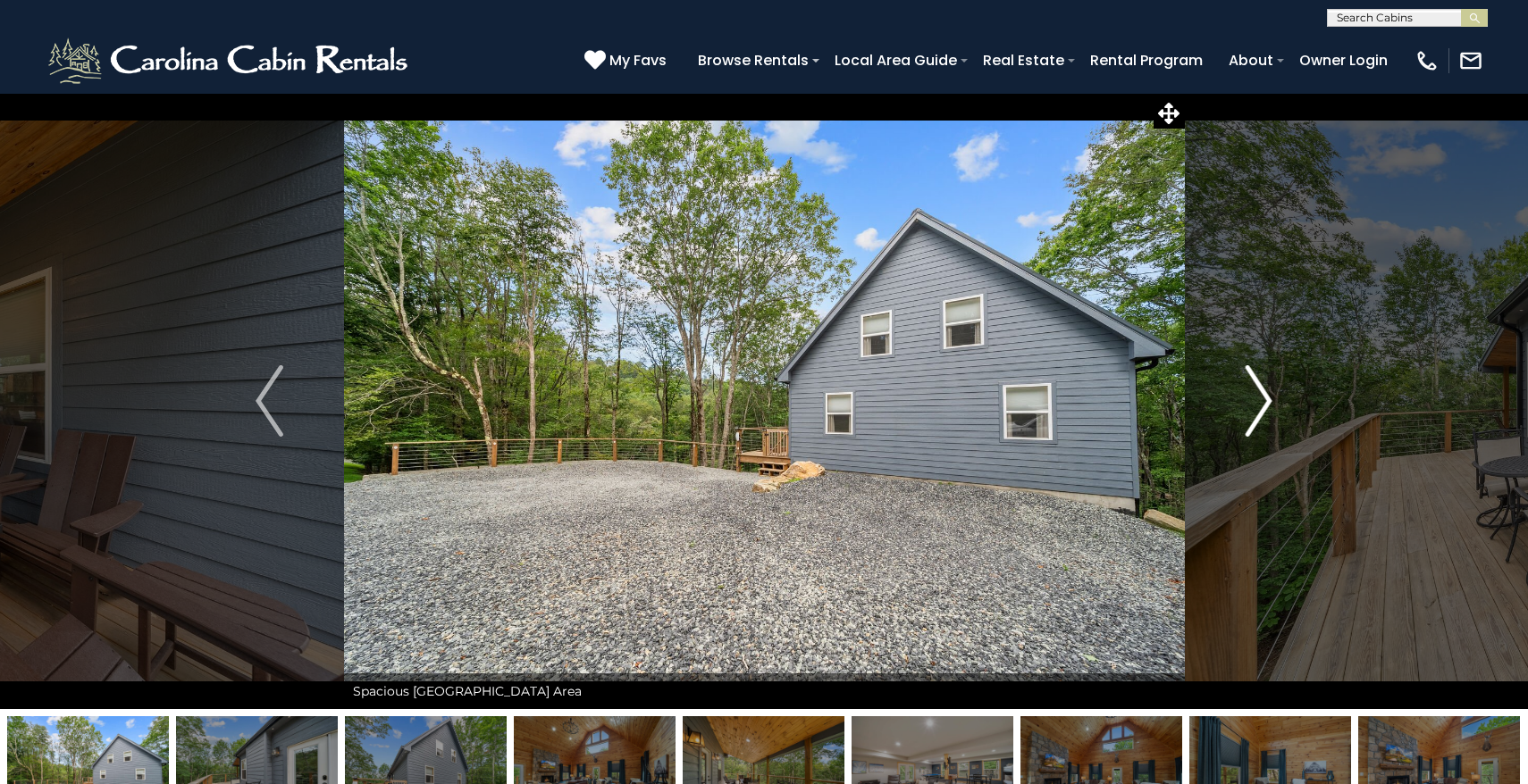
click at [1262, 401] on img "Next" at bounding box center [1259, 401] width 26 height 72
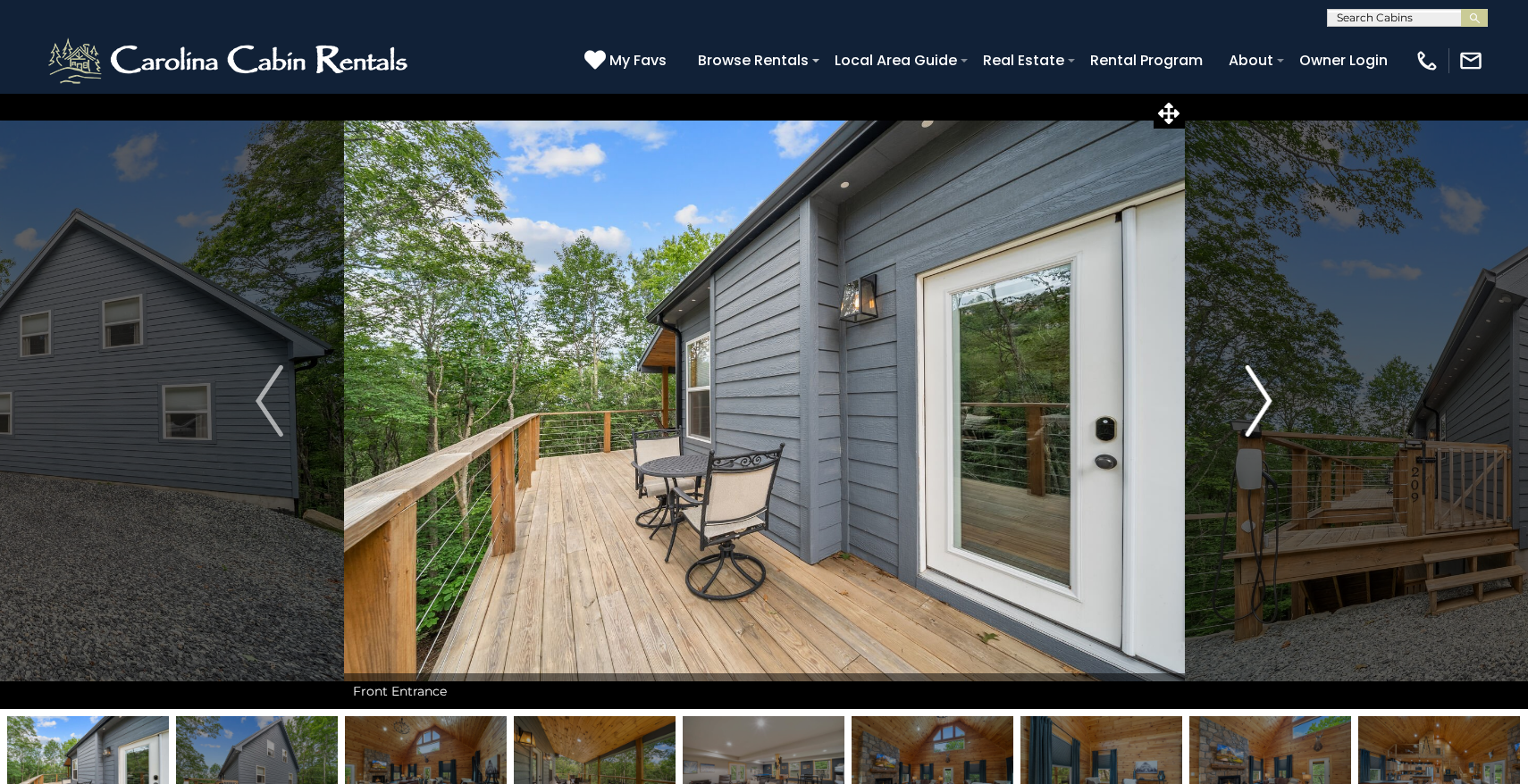
click at [1259, 401] on img "Next" at bounding box center [1259, 401] width 26 height 72
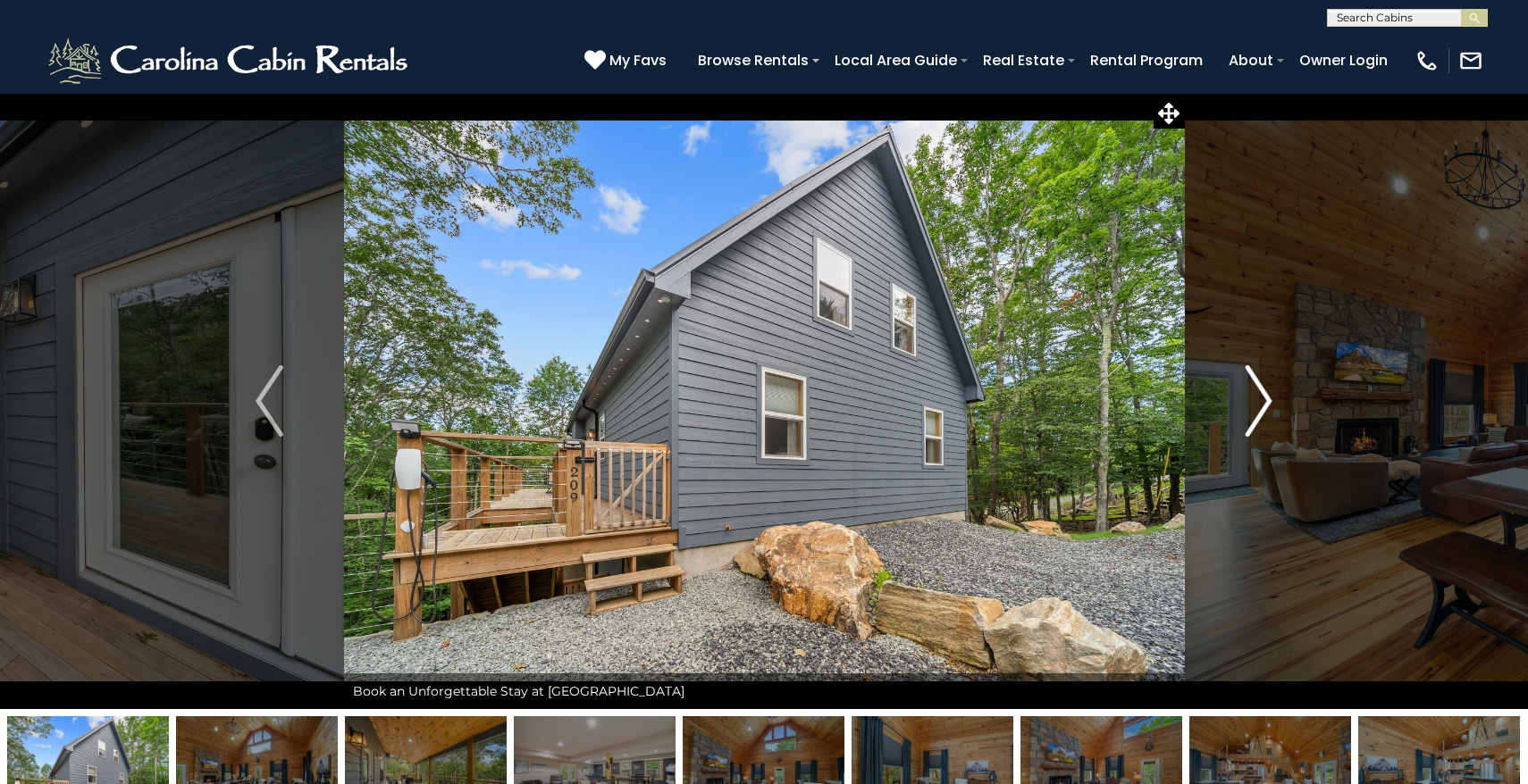
click at [1259, 401] on img "Next" at bounding box center [1259, 401] width 26 height 72
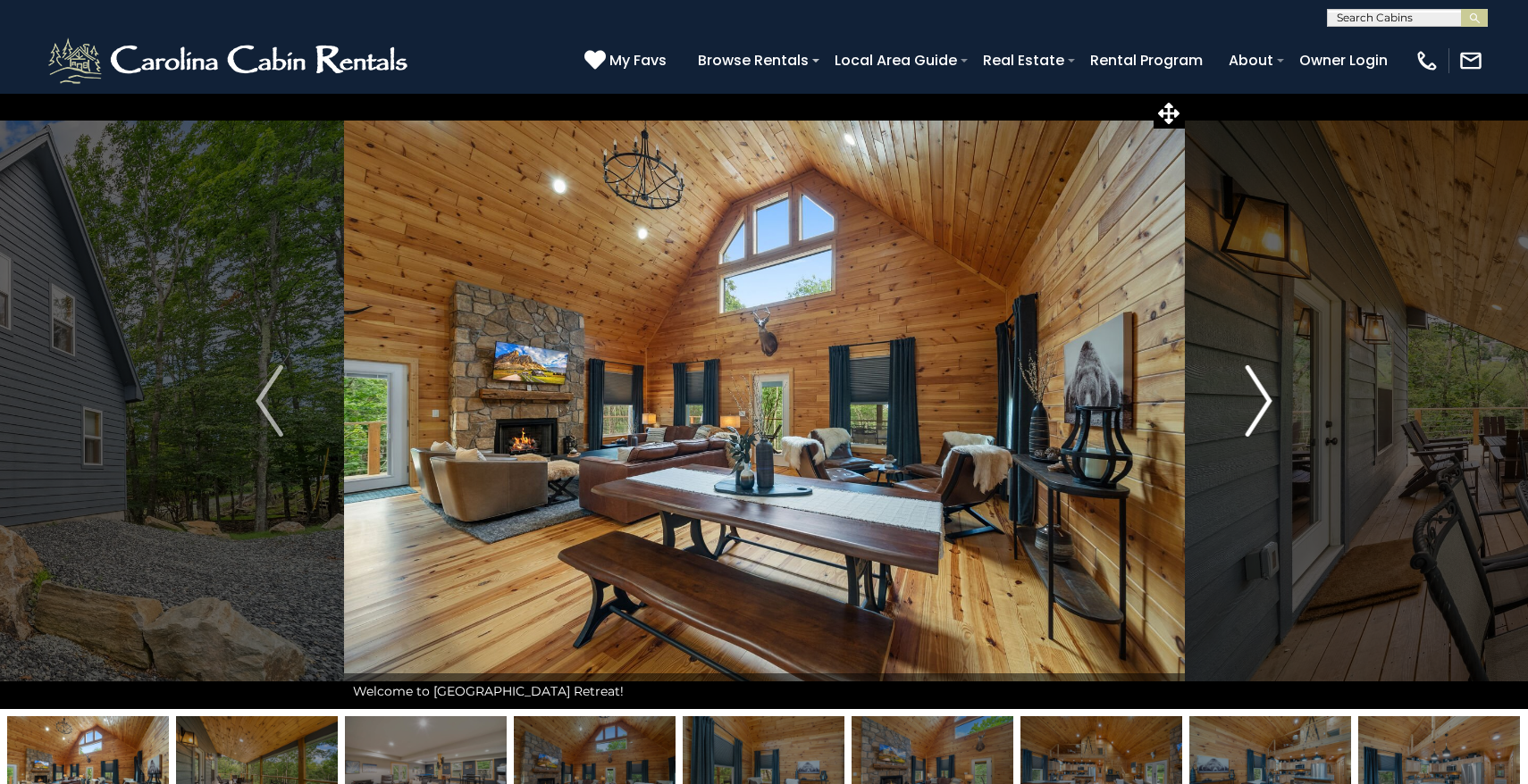
click at [1259, 401] on img "Next" at bounding box center [1259, 401] width 26 height 72
